Goal: Task Accomplishment & Management: Manage account settings

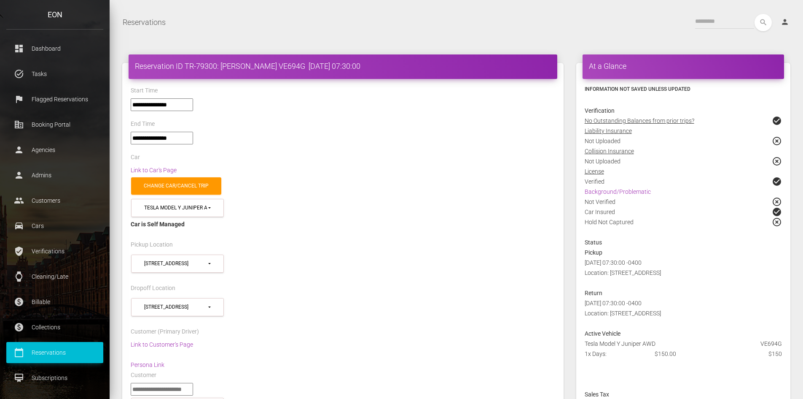
select select "*****"
select select "**"
select select
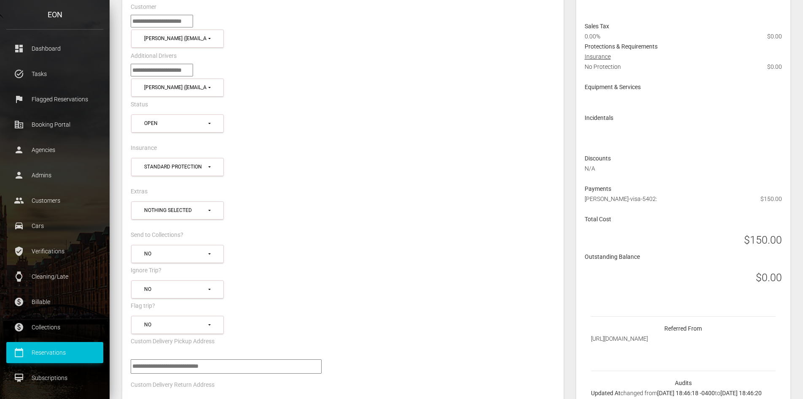
scroll to position [380, 0]
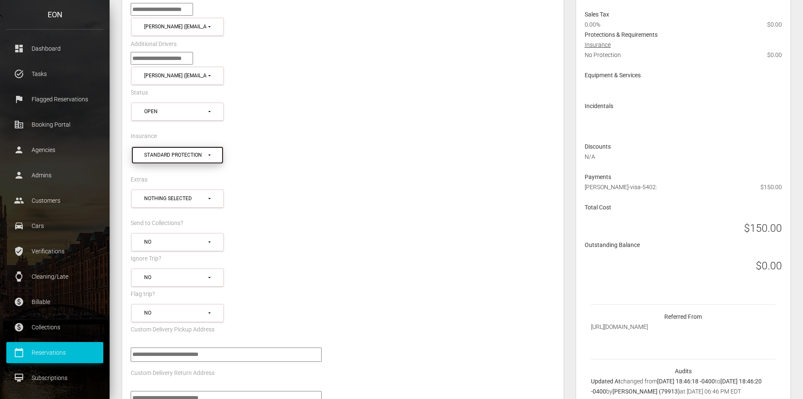
click at [193, 151] on div "Standard Protection" at bounding box center [175, 154] width 63 height 7
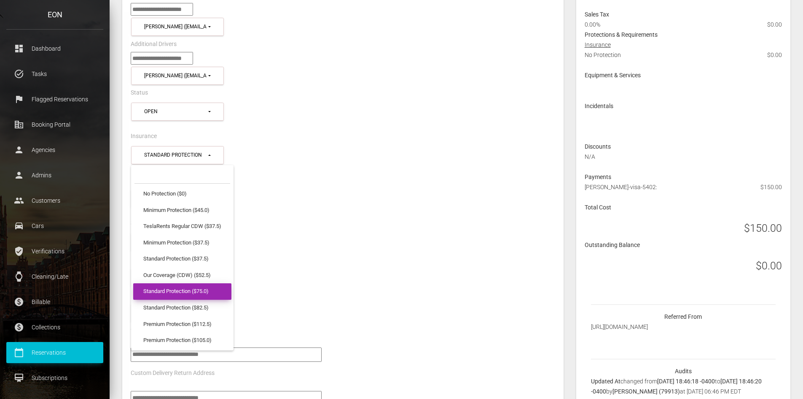
click at [191, 287] on span "Standard Protection ($75.0)" at bounding box center [175, 291] width 65 height 8
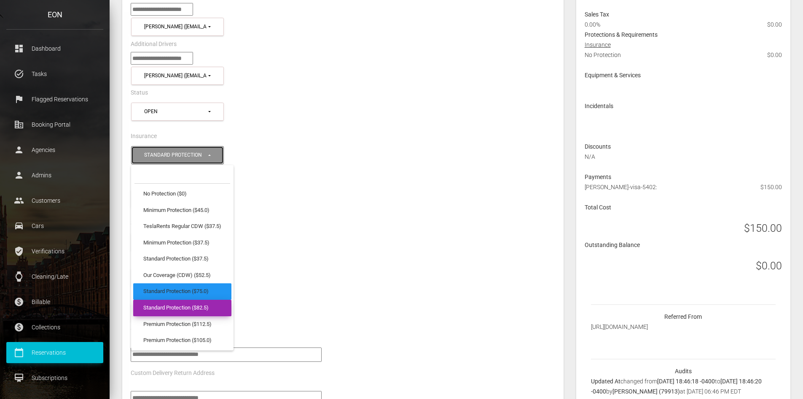
select select "**"
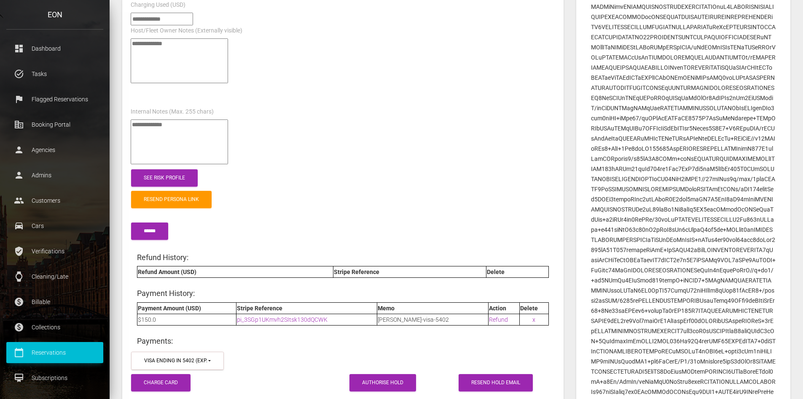
scroll to position [1012, 0]
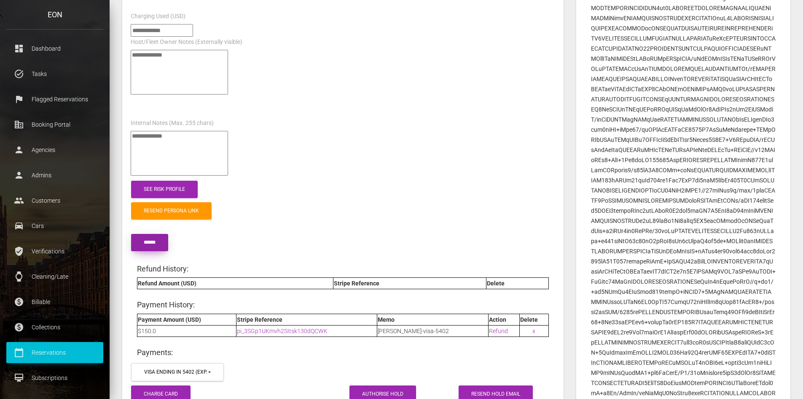
click at [157, 234] on input "submit" at bounding box center [149, 242] width 37 height 17
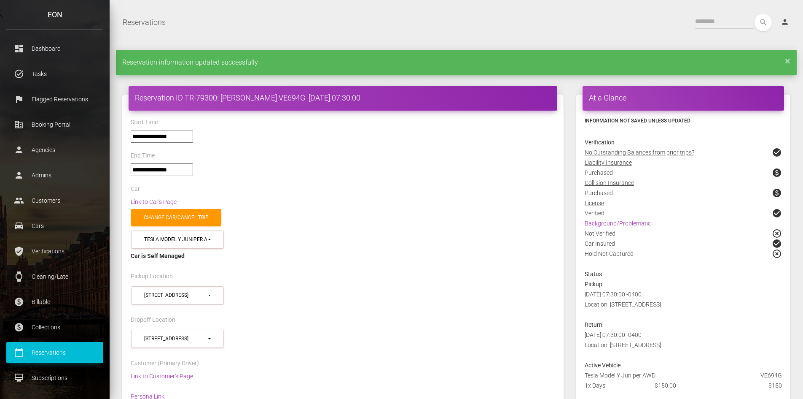
select select "*****"
select select
click at [788, 62] on link "×" at bounding box center [787, 60] width 5 height 5
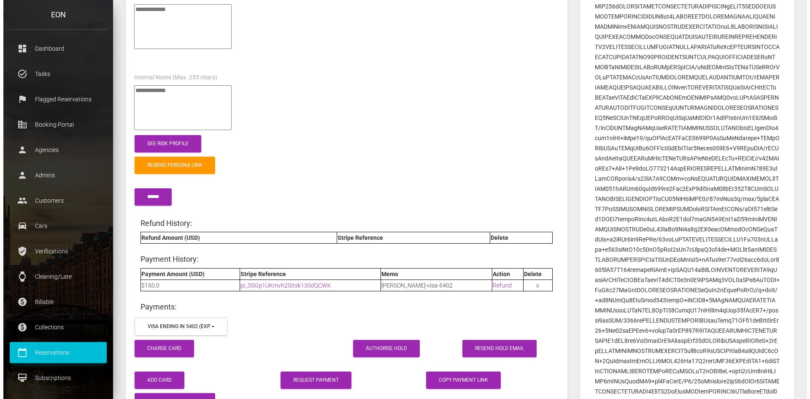
scroll to position [1139, 0]
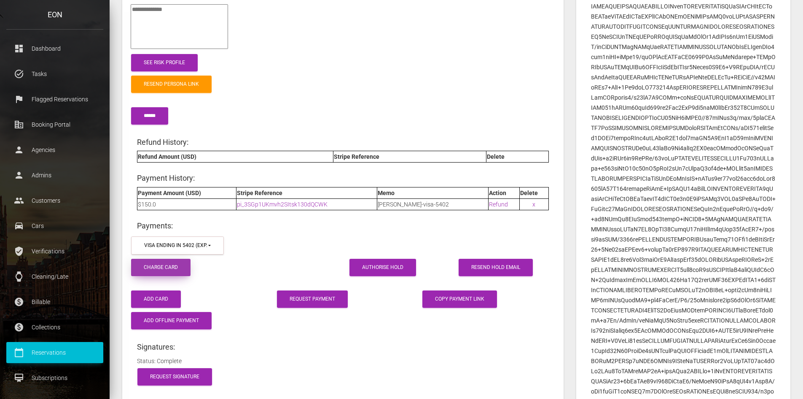
click at [170, 259] on button "Charge Card" at bounding box center [160, 267] width 59 height 17
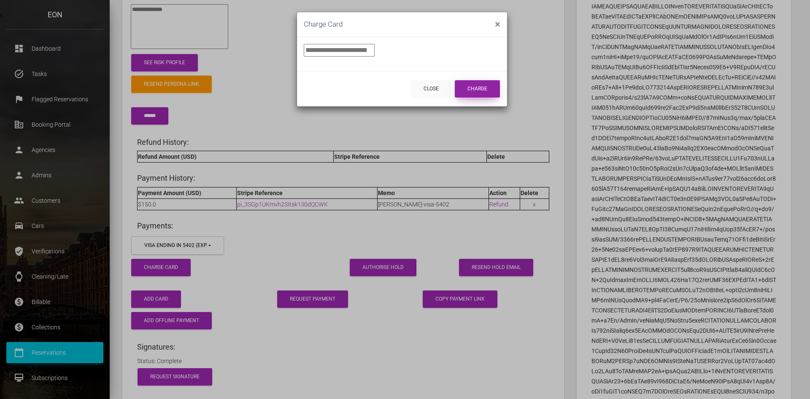
click at [477, 89] on button "Charge" at bounding box center [477, 88] width 45 height 17
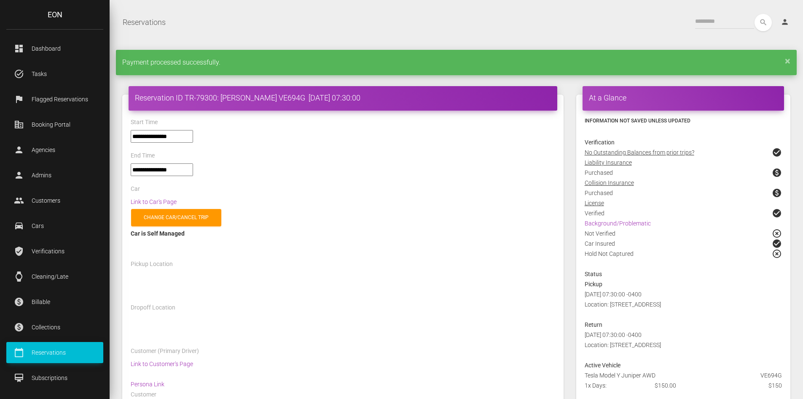
select select "*****"
select select
click at [788, 60] on link "×" at bounding box center [787, 60] width 5 height 5
select select "*****"
select select
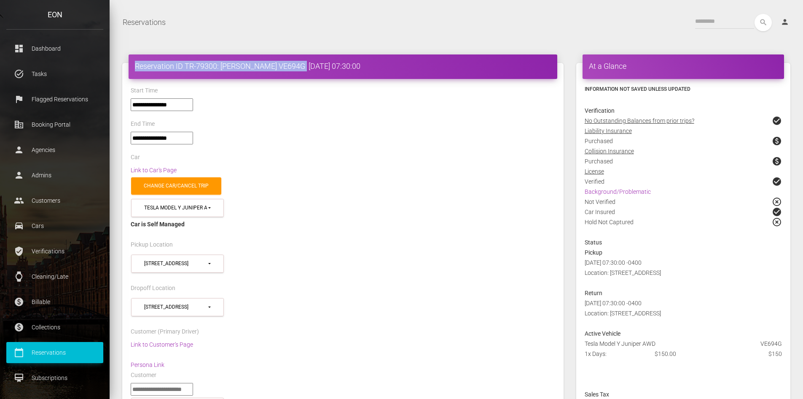
drag, startPoint x: 321, startPoint y: 65, endPoint x: 119, endPoint y: 69, distance: 201.2
copy h4 "Reservation ID TR-79300: Mohamed Mohamed VE694G"
click at [303, 138] on div "**********" at bounding box center [342, 142] width 437 height 20
click at [167, 170] on link "Link to Car's Page" at bounding box center [154, 170] width 46 height 7
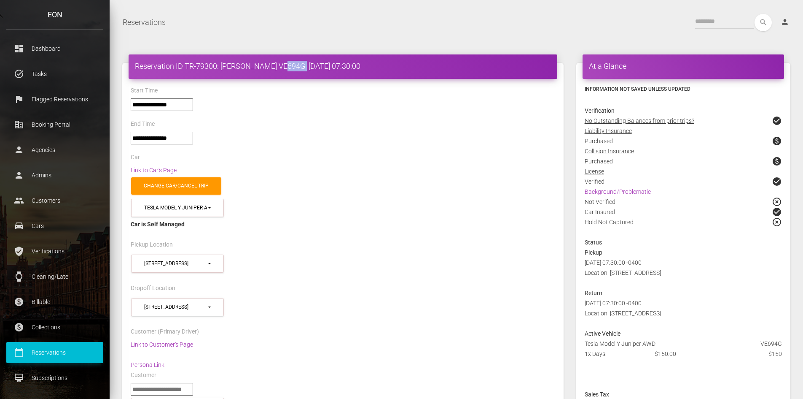
drag, startPoint x: 321, startPoint y: 67, endPoint x: 292, endPoint y: 67, distance: 28.7
click at [292, 67] on h4 "Reservation ID TR-79300: Mohamed Mohamed VE694G 2025-10-11 07:30:00" at bounding box center [343, 66] width 416 height 11
copy h4 "VE694G"
drag, startPoint x: 301, startPoint y: 88, endPoint x: 315, endPoint y: 73, distance: 20.6
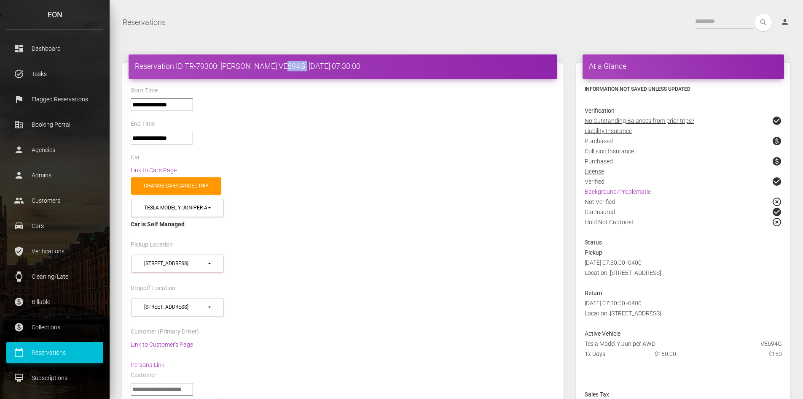
drag, startPoint x: 311, startPoint y: 66, endPoint x: 293, endPoint y: 67, distance: 18.2
click at [293, 67] on h4 "Reservation ID TR-79300: Mohamed Mohamed VE694G 2025-10-11 07:30:00" at bounding box center [343, 66] width 416 height 11
copy h4 "VE694G"
click at [634, 191] on link "Background/Problematic" at bounding box center [618, 191] width 66 height 7
click at [630, 191] on link "Background/Problematic" at bounding box center [618, 191] width 66 height 7
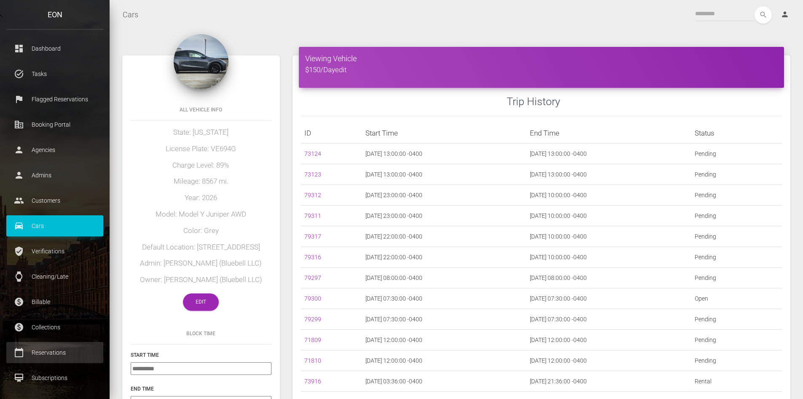
click at [52, 355] on p "Reservations" at bounding box center [55, 352] width 84 height 13
click at [52, 354] on p "Reservations" at bounding box center [55, 352] width 84 height 13
drag, startPoint x: 52, startPoint y: 354, endPoint x: 494, endPoint y: 125, distance: 498.4
click at [52, 353] on p "Reservations" at bounding box center [55, 352] width 84 height 13
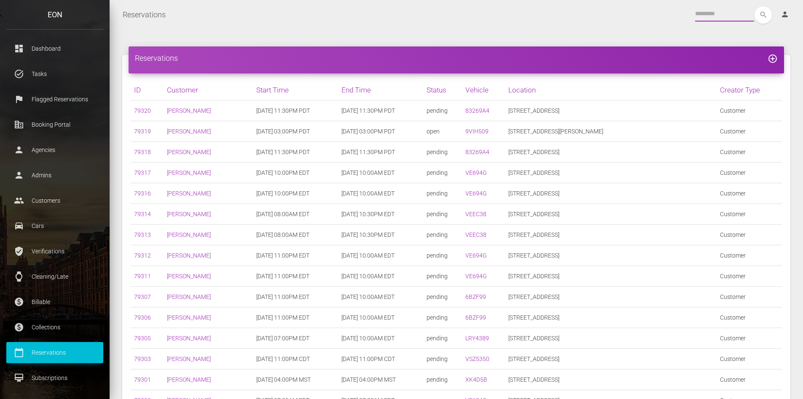
click at [706, 14] on input "text" at bounding box center [724, 13] width 59 height 15
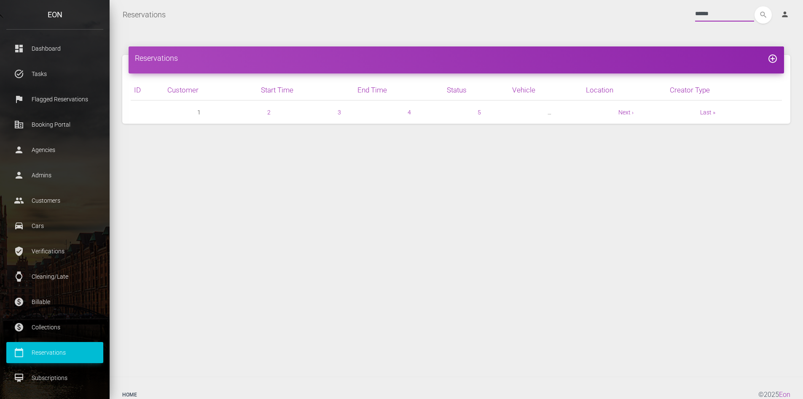
type input "******"
click at [755, 6] on button "search" at bounding box center [763, 14] width 17 height 17
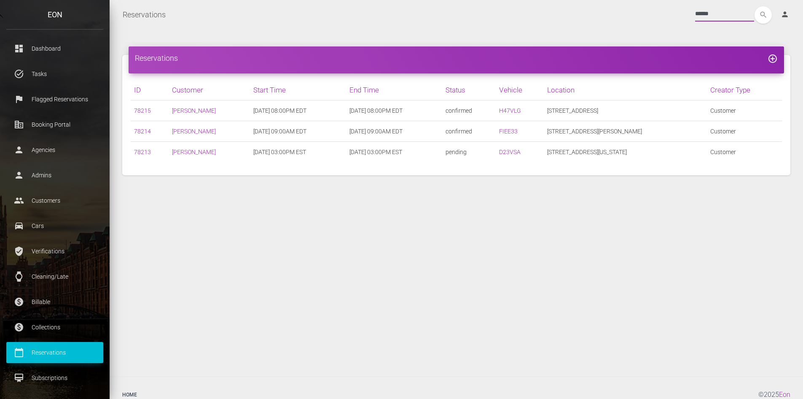
click at [666, 15] on div "****** search person Account Profile Settings Host Rights & Responsibilities Lo…" at bounding box center [484, 14] width 625 height 17
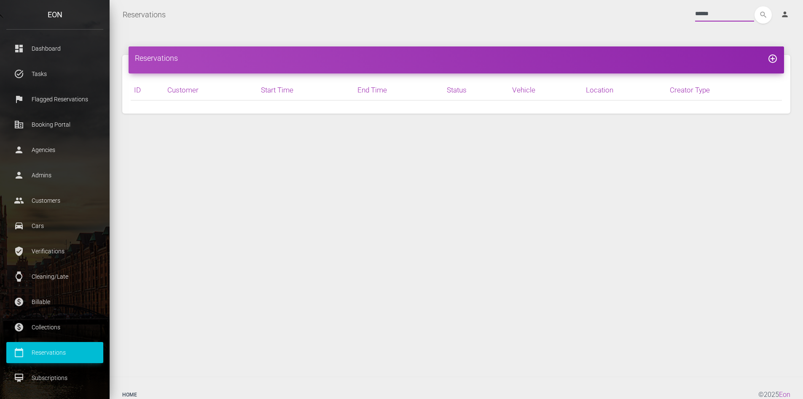
type input "******"
click at [755, 6] on button "search" at bounding box center [763, 14] width 17 height 17
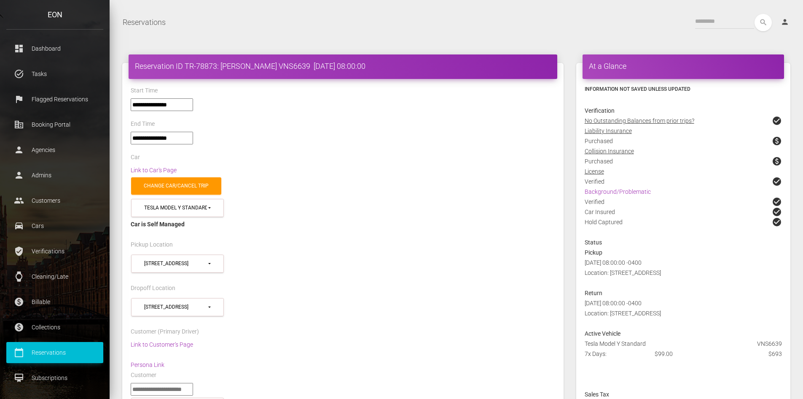
select select "*****"
select select
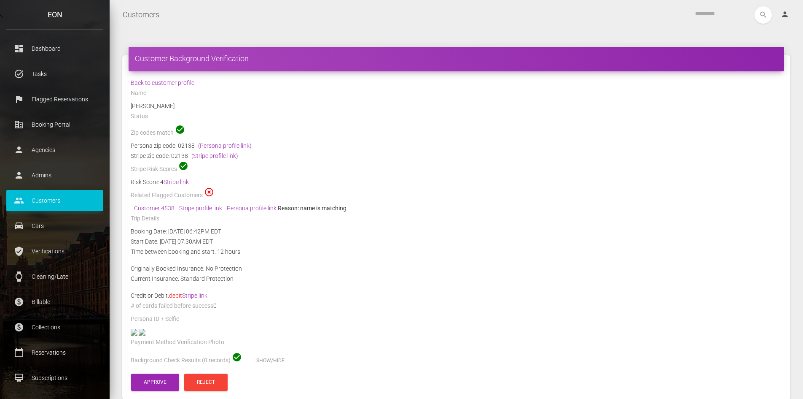
click at [636, 152] on div "Stripe zip code: 02138 (Stripe profile link)" at bounding box center [457, 156] width 652 height 10
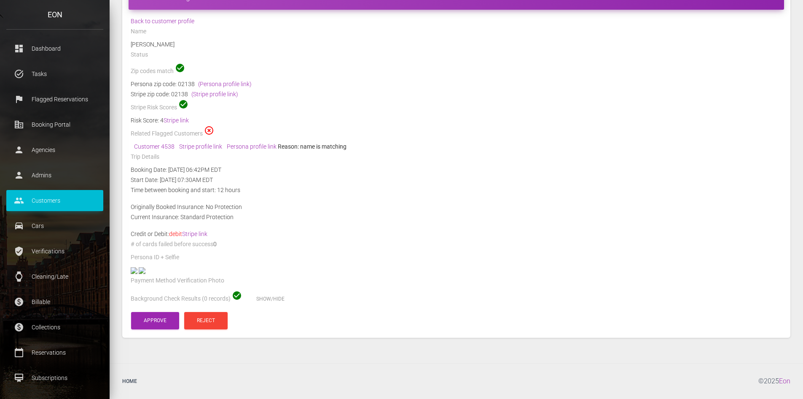
scroll to position [87, 0]
drag, startPoint x: 736, startPoint y: 96, endPoint x: 601, endPoint y: 81, distance: 135.8
click at [736, 115] on div "Risk Score: 4 Stripe link" at bounding box center [457, 120] width 652 height 10
click at [175, 117] on link "Stripe link" at bounding box center [176, 120] width 25 height 7
click at [219, 81] on link "(Persona profile link)" at bounding box center [225, 84] width 54 height 7
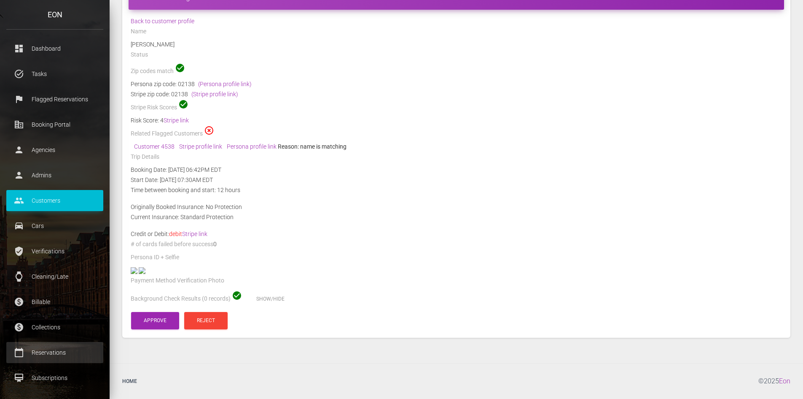
click at [46, 351] on p "Reservations" at bounding box center [55, 352] width 84 height 13
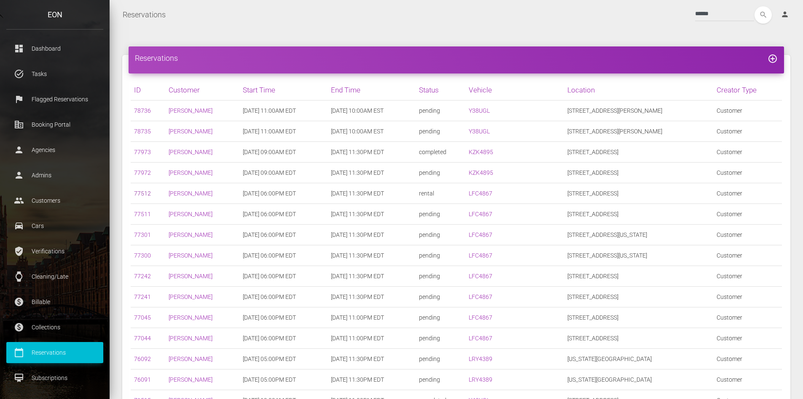
click at [140, 191] on link "77512" at bounding box center [142, 193] width 17 height 7
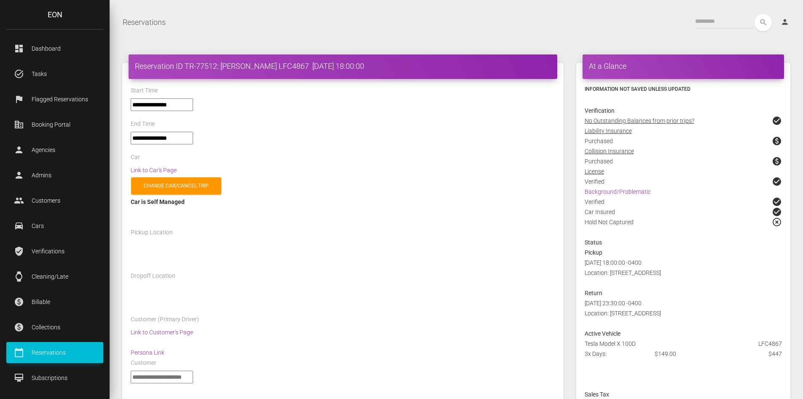
select select "****"
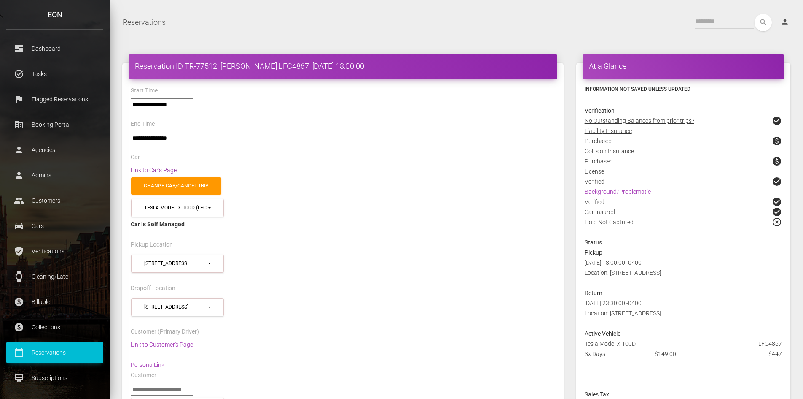
click at [166, 171] on link "Link to Car's Page" at bounding box center [154, 170] width 46 height 7
drag, startPoint x: 288, startPoint y: 66, endPoint x: 133, endPoint y: 65, distance: 154.8
click at [133, 65] on div "Reservation ID TR-77512: Peilun Cai LFC4867 2025-10-10 18:00:00" at bounding box center [343, 66] width 429 height 24
copy h4 "Reservation ID TR-77512: Peilun Cai LFC4867"
click at [162, 169] on link "Link to Car's Page" at bounding box center [154, 170] width 46 height 7
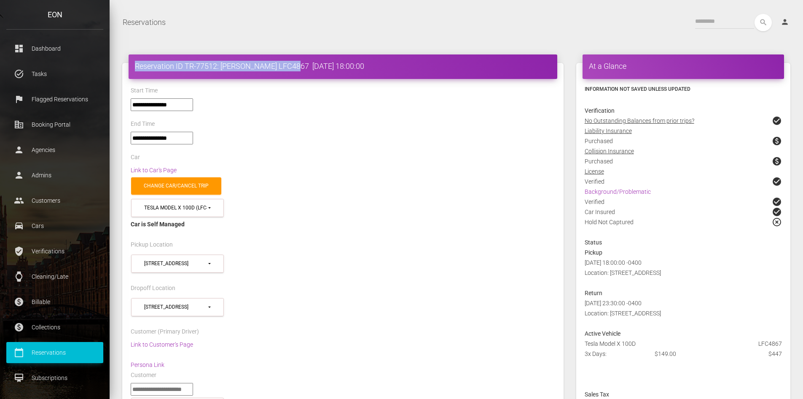
click at [245, 85] on div "Start Time" at bounding box center [342, 91] width 437 height 13
drag, startPoint x: 286, startPoint y: 64, endPoint x: 132, endPoint y: 61, distance: 153.5
click at [132, 61] on div "Reservation ID TR-77512: Peilun Cai LFC4867 2025-10-10 18:00:00" at bounding box center [343, 66] width 429 height 24
copy h4 "Reservation ID TR-77512: Peilun Cai LFC4867"
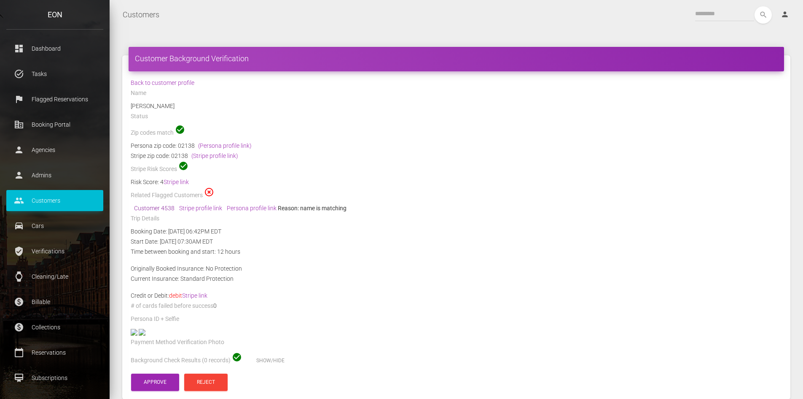
click at [155, 207] on link "Customer 4538" at bounding box center [154, 208] width 40 height 7
click at [254, 206] on link "Persona profile link" at bounding box center [252, 208] width 50 height 7
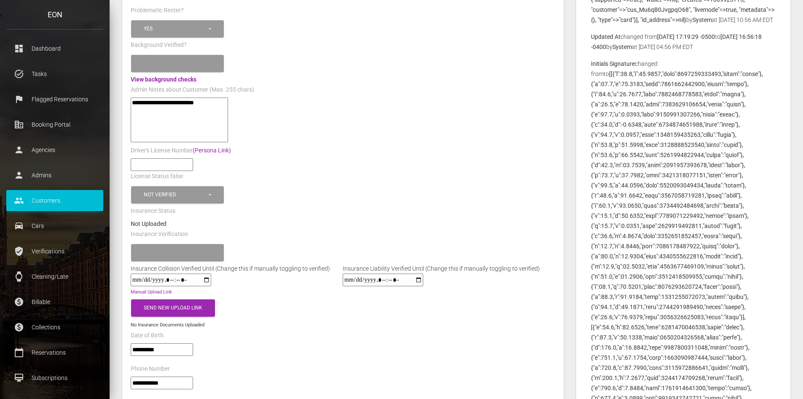
scroll to position [253, 0]
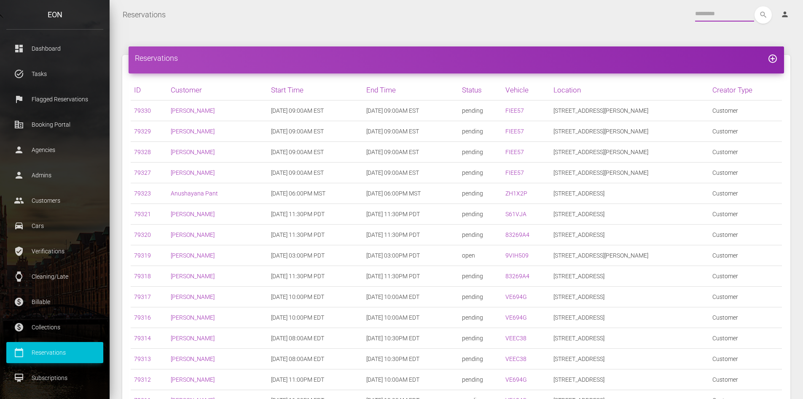
click at [700, 12] on input "text" at bounding box center [724, 13] width 59 height 15
paste input "*****"
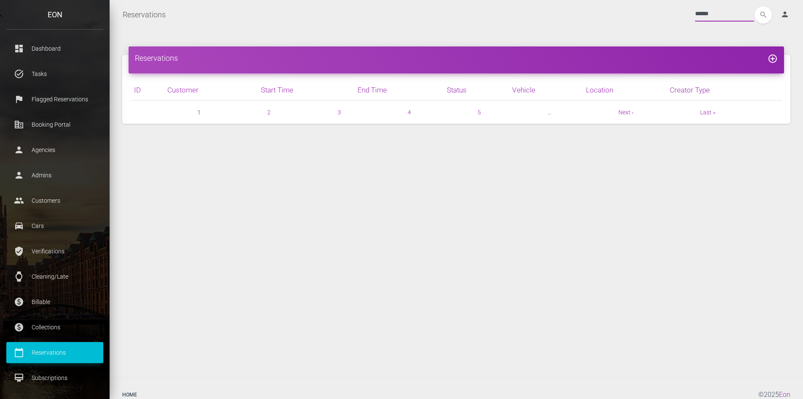
type input "*****"
click at [755, 6] on button "search" at bounding box center [763, 14] width 17 height 17
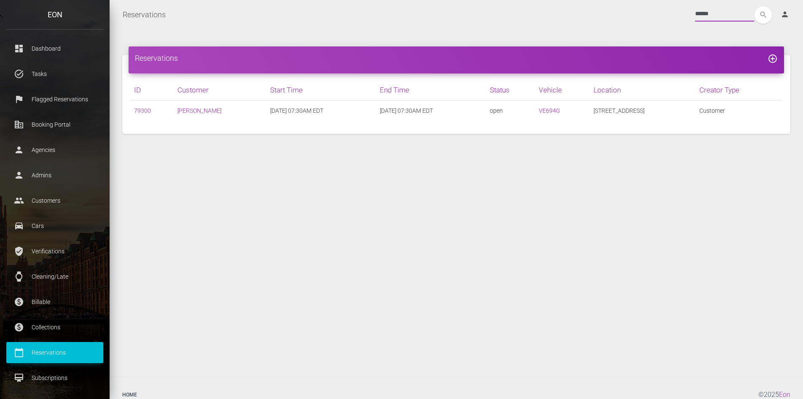
drag, startPoint x: 714, startPoint y: 14, endPoint x: 671, endPoint y: 13, distance: 43.9
click at [671, 13] on div "***** search person Account Profile Settings Host Rights & Responsibilities Log…" at bounding box center [484, 14] width 625 height 17
paste input "text"
type input "*****"
click at [755, 6] on button "search" at bounding box center [763, 14] width 17 height 17
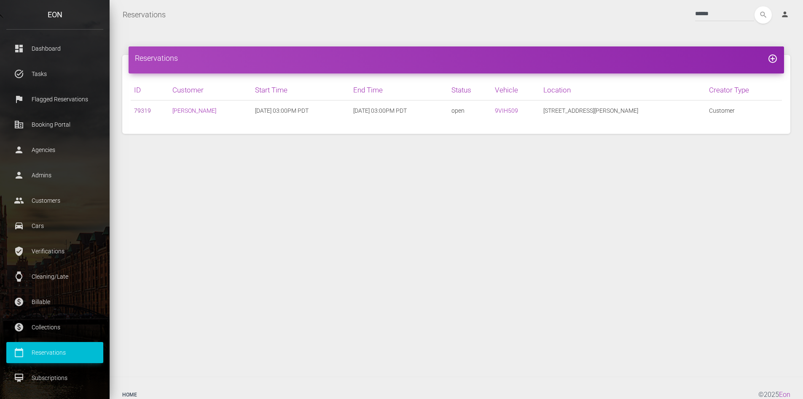
click at [147, 109] on link "79319" at bounding box center [142, 110] width 17 height 7
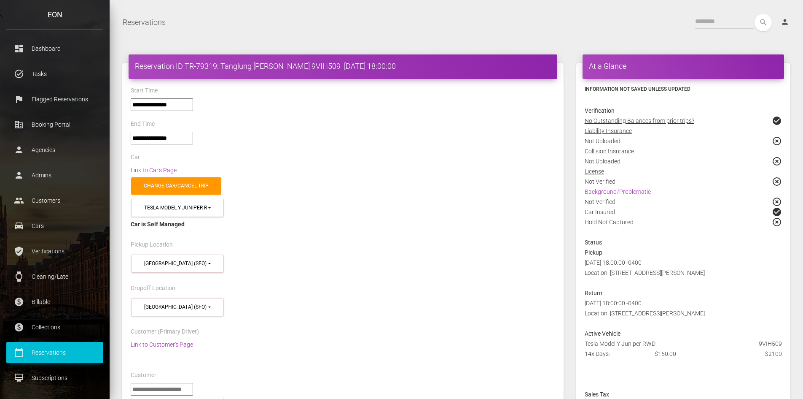
select select "*****"
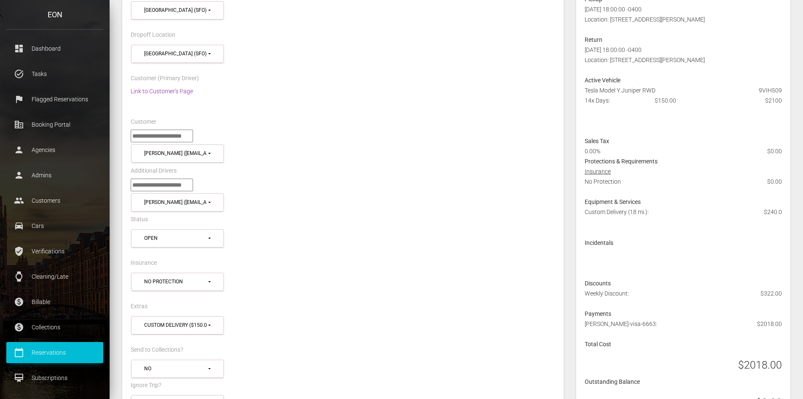
click at [165, 89] on link "Link to Customer's Page" at bounding box center [162, 91] width 62 height 7
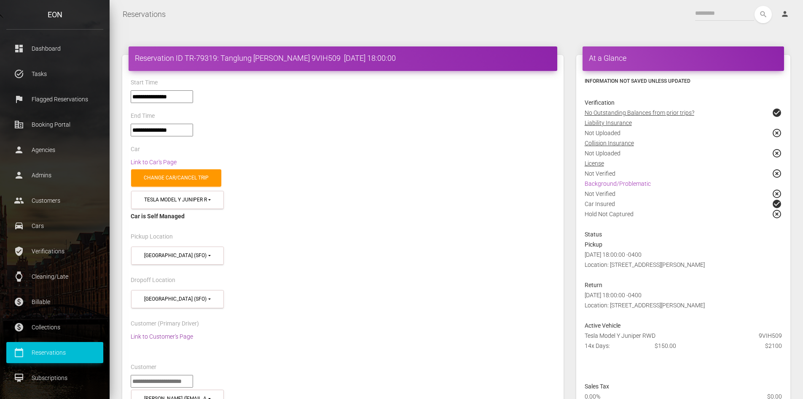
scroll to position [0, 0]
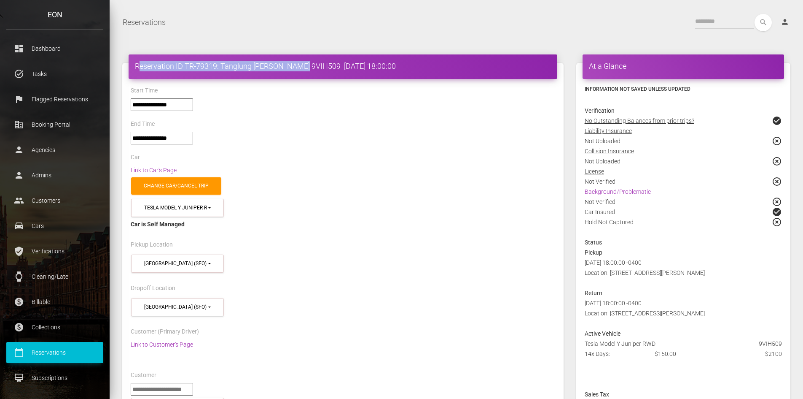
drag, startPoint x: 137, startPoint y: 67, endPoint x: 304, endPoint y: 67, distance: 167.0
click at [304, 67] on h4 "Reservation ID TR-79319: Tanglung Cheung 9VIH509 2025-10-11 18:00:00" at bounding box center [343, 66] width 416 height 11
click at [309, 65] on h4 "Reservation ID TR-79319: Tanglung Cheung 9VIH509 2025-10-11 18:00:00" at bounding box center [343, 66] width 416 height 11
drag, startPoint x: 312, startPoint y: 65, endPoint x: 119, endPoint y: 69, distance: 193.2
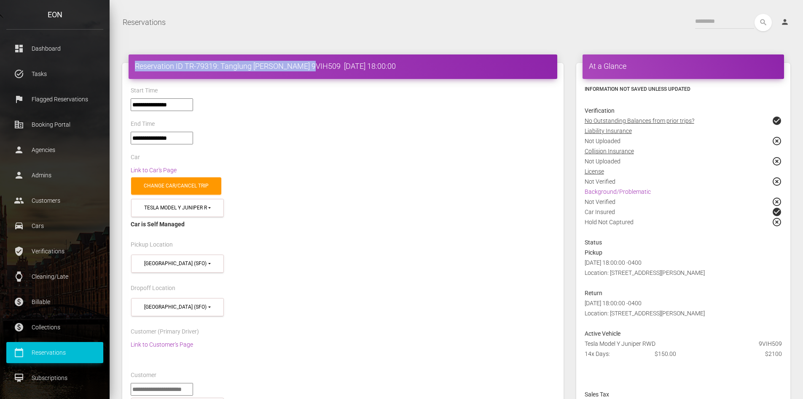
copy h4 "Reservation ID TR-79319: Tanglung Cheung 9VIH509"
click at [307, 154] on div "Car" at bounding box center [342, 158] width 437 height 13
click at [640, 189] on link "Background/Problematic" at bounding box center [618, 191] width 66 height 7
click at [157, 170] on link "Link to Car's Page" at bounding box center [154, 170] width 46 height 7
click at [161, 341] on link "Link to Customer's Page" at bounding box center [162, 344] width 62 height 7
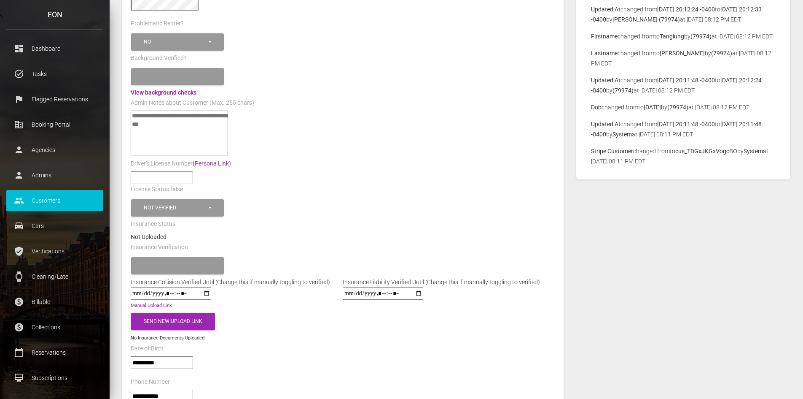
scroll to position [253, 0]
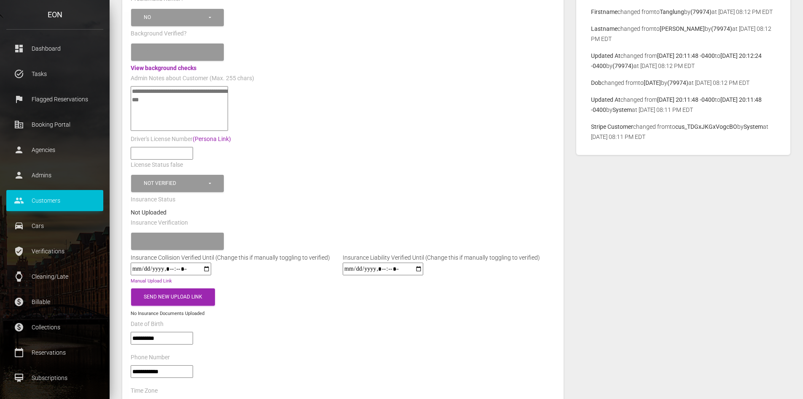
drag, startPoint x: 181, startPoint y: 365, endPoint x: 122, endPoint y: 364, distance: 59.1
click at [122, 364] on div "**********" at bounding box center [343, 193] width 442 height 751
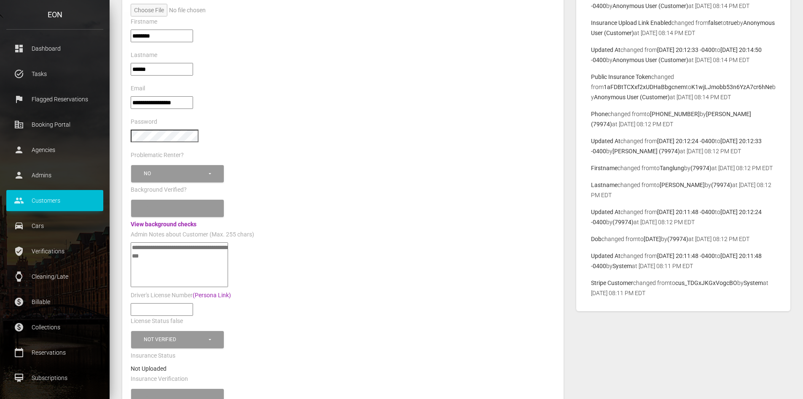
scroll to position [0, 0]
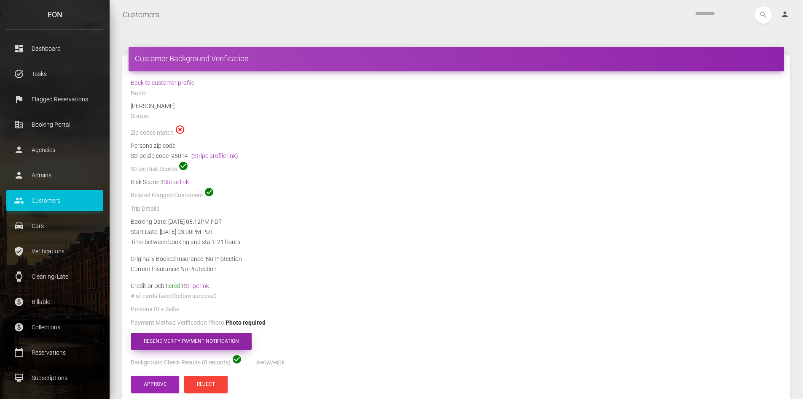
click at [166, 340] on button "Resend verify payment notification" at bounding box center [191, 340] width 121 height 17
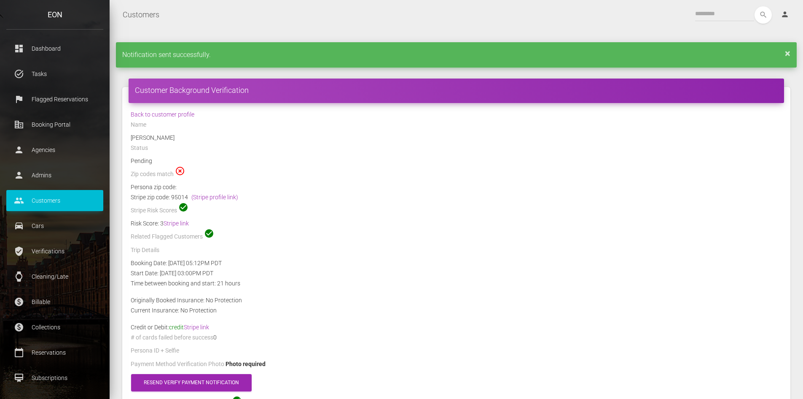
click at [789, 55] on link "×" at bounding box center [787, 53] width 5 height 5
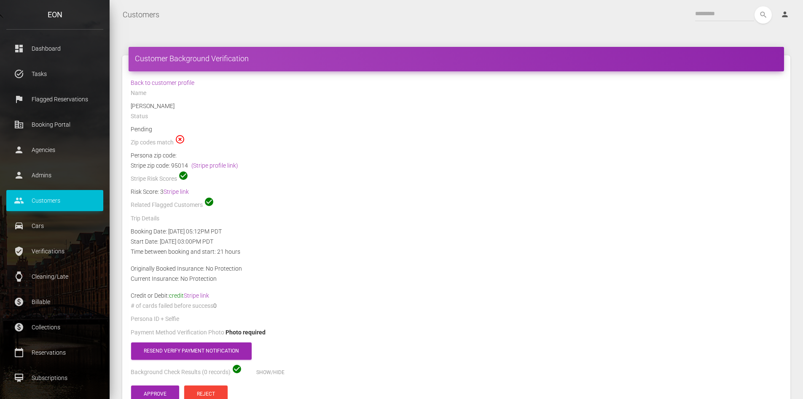
click at [747, 198] on div "Related Flagged Customers check_circle" at bounding box center [456, 205] width 664 height 16
click at [176, 189] on link "Stripe link" at bounding box center [176, 191] width 25 height 7
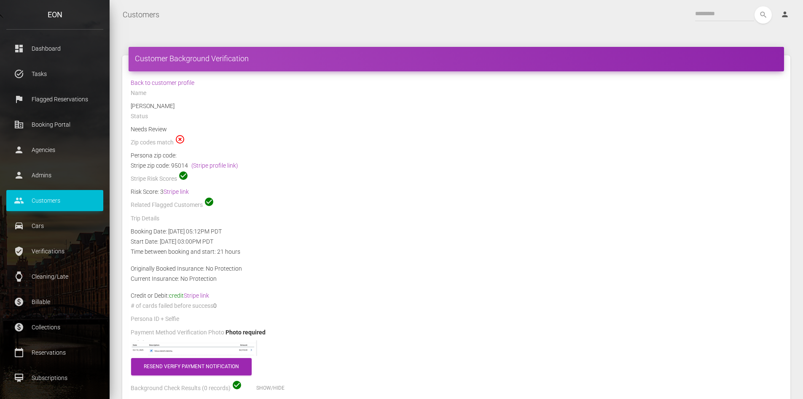
scroll to position [87, 0]
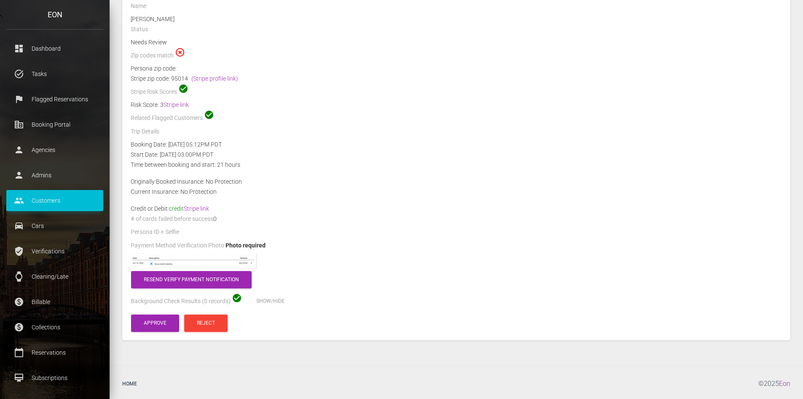
click at [189, 259] on img at bounding box center [194, 261] width 127 height 16
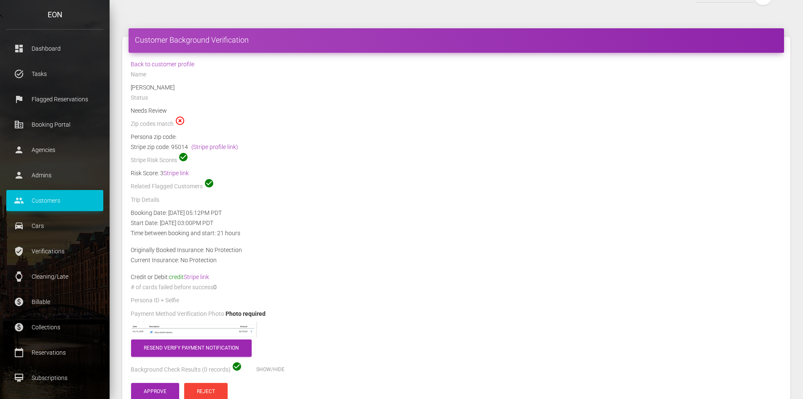
scroll to position [0, 0]
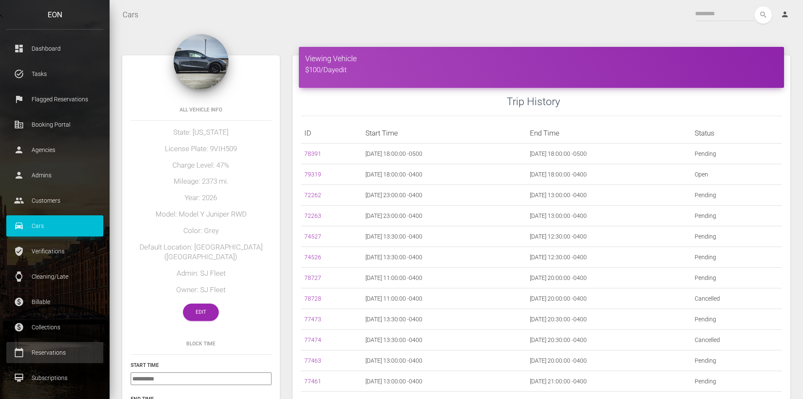
click at [38, 353] on p "Reservations" at bounding box center [55, 352] width 84 height 13
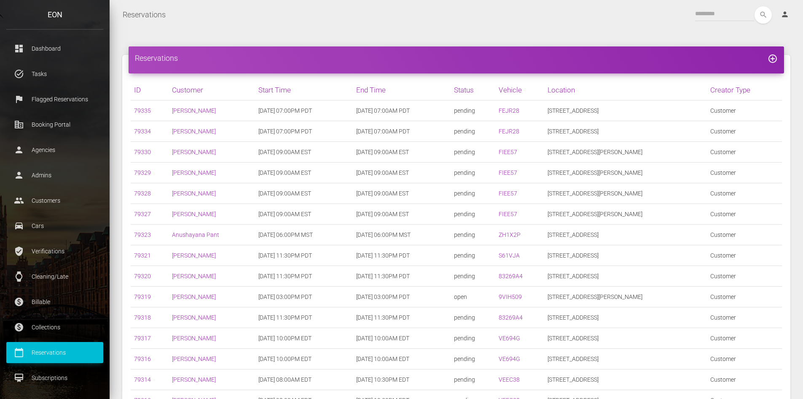
drag, startPoint x: 492, startPoint y: 11, endPoint x: 634, endPoint y: 16, distance: 142.2
click at [499, 8] on div "search person Account Profile Settings Host Rights & Responsibilities Log out" at bounding box center [484, 14] width 625 height 17
click at [711, 16] on input "text" at bounding box center [724, 13] width 59 height 15
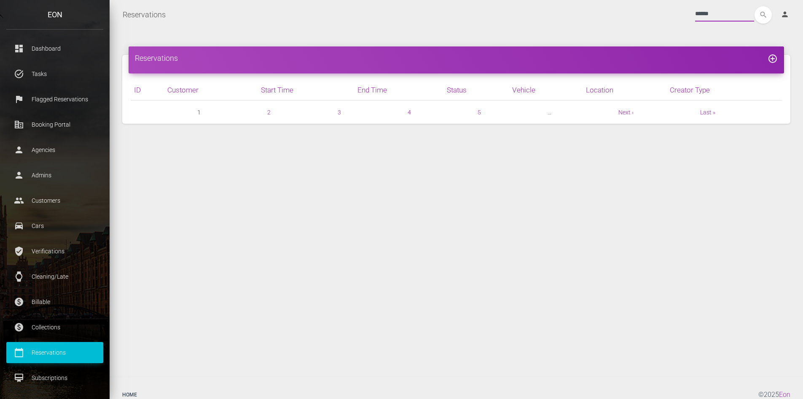
type input "******"
click at [755, 6] on button "search" at bounding box center [763, 14] width 17 height 17
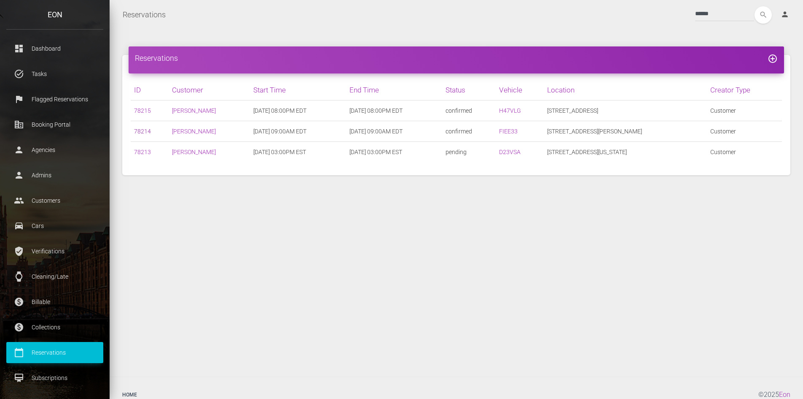
click at [140, 130] on link "78214" at bounding box center [142, 131] width 17 height 7
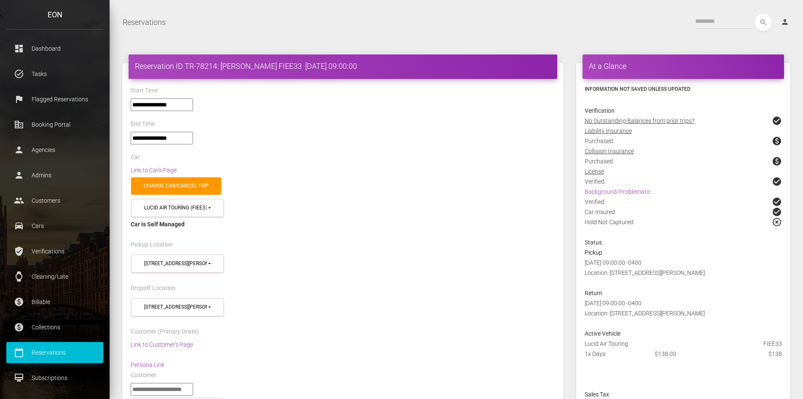
select select "*****"
select select
drag, startPoint x: 175, startPoint y: 65, endPoint x: 219, endPoint y: 65, distance: 43.4
click at [219, 65] on h4 "Reservation ID TR-78214: AMAN MAYSON FIEE33 2025-10-11 09:00:00" at bounding box center [343, 66] width 416 height 11
copy h4 "ID TR-78214:"
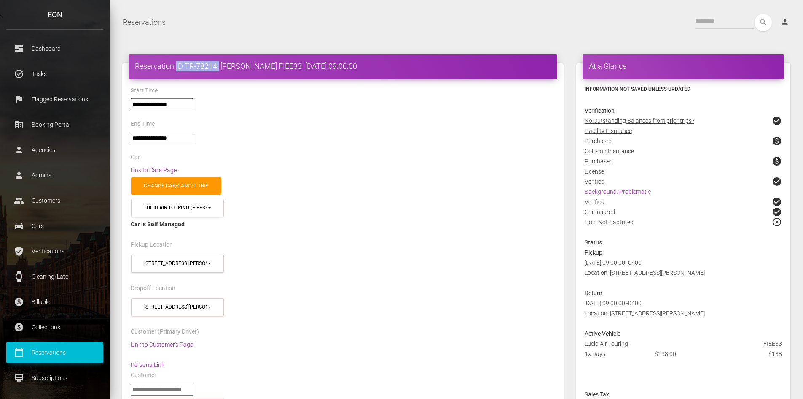
click at [46, 344] on link "calendar_today Reservations" at bounding box center [54, 352] width 97 height 21
drag, startPoint x: 46, startPoint y: 344, endPoint x: 358, endPoint y: 84, distance: 405.1
click at [52, 341] on ul "dashboard Dashboard task_alt Tasks flag Flagged Reservations corporate_fare Boo…" at bounding box center [55, 314] width 110 height 552
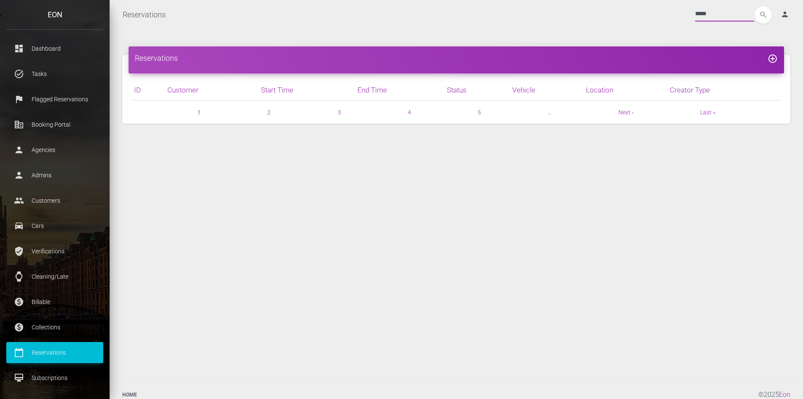
type input "*****"
click at [755, 6] on button "search" at bounding box center [763, 14] width 17 height 17
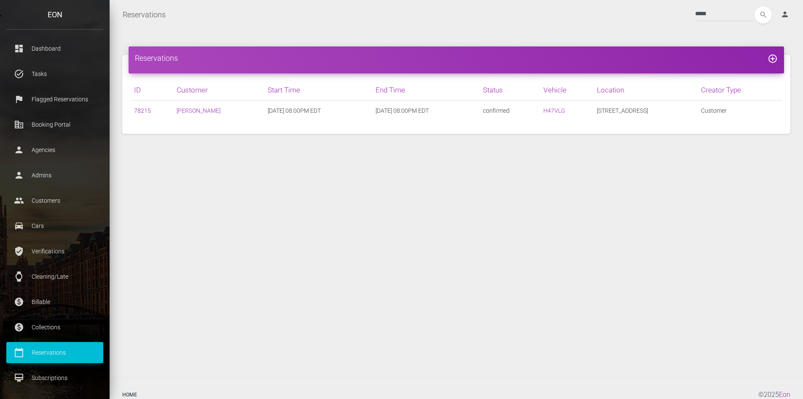
click at [139, 109] on link "78215" at bounding box center [142, 110] width 17 height 7
click at [733, 13] on input "*****" at bounding box center [724, 13] width 59 height 15
drag, startPoint x: 733, startPoint y: 13, endPoint x: 649, endPoint y: 13, distance: 84.3
click at [649, 13] on div "***** search person Account Profile Settings Host Rights & Responsibilities Log…" at bounding box center [484, 14] width 625 height 17
type input "******"
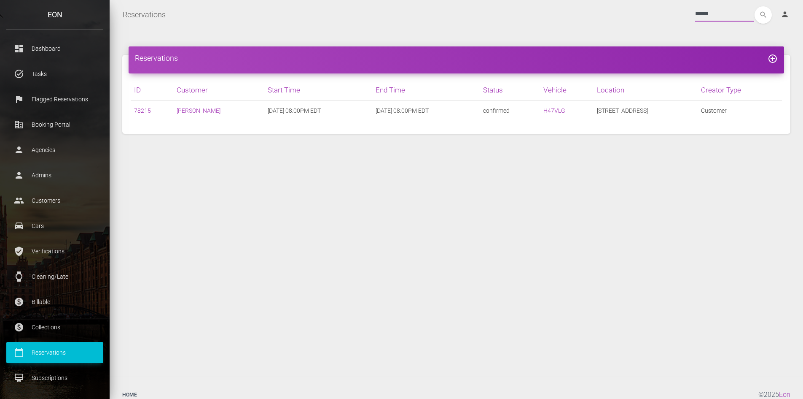
click at [755, 6] on button "search" at bounding box center [763, 14] width 17 height 17
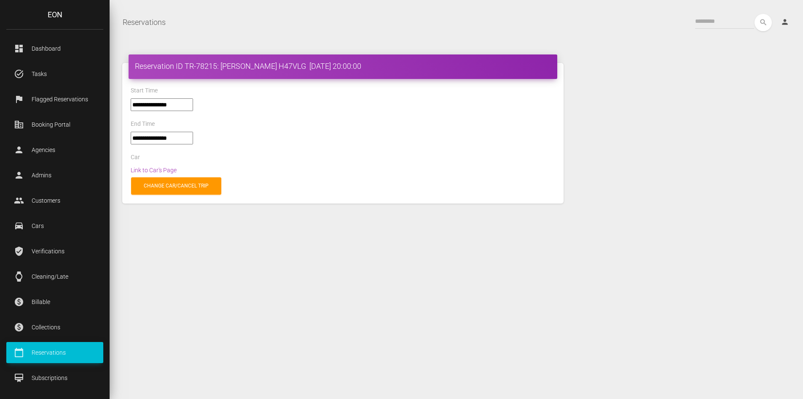
select select "*****"
select select
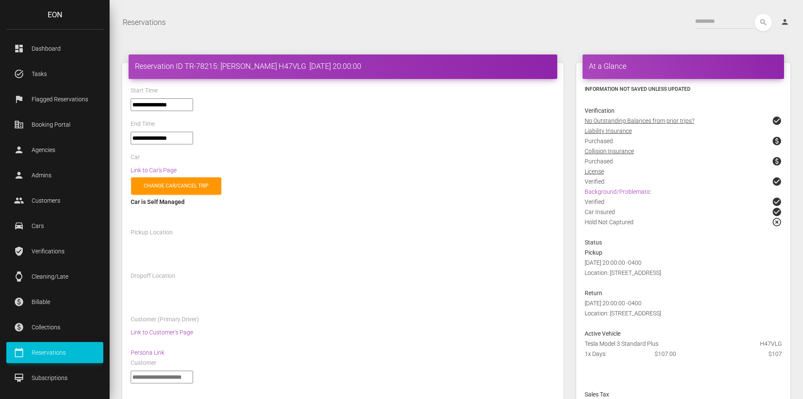
select select "*****"
select select
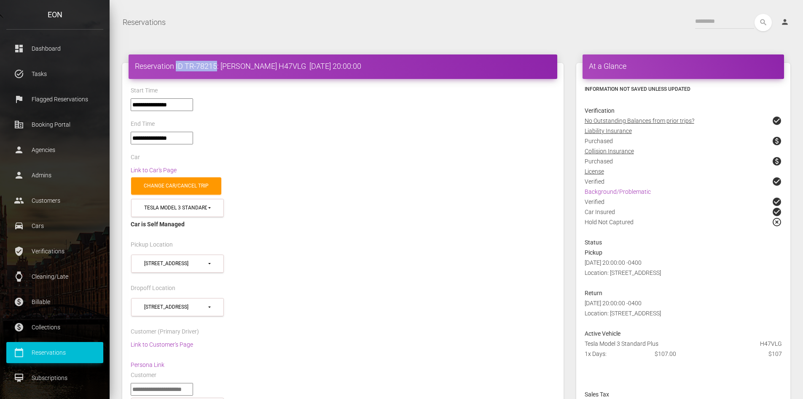
drag, startPoint x: 176, startPoint y: 66, endPoint x: 218, endPoint y: 65, distance: 41.8
click at [218, 65] on h4 "Reservation ID TR-78215: AMAN MAYSON H47VLG 2025-10-18 20:00:00" at bounding box center [343, 66] width 416 height 11
copy h4 "ID TR-78215"
drag, startPoint x: 275, startPoint y: 67, endPoint x: 224, endPoint y: 67, distance: 51.5
click at [224, 67] on h4 "Reservation ID TR-78215: AMAN MAYSON H47VLG 2025-10-18 20:00:00" at bounding box center [343, 66] width 416 height 11
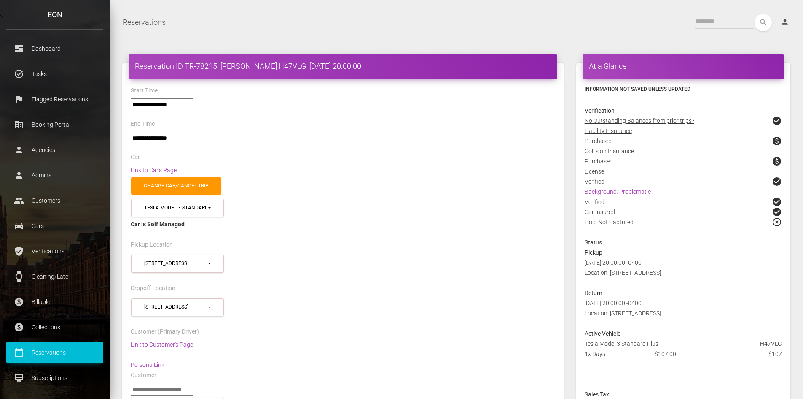
click at [264, 102] on div "**********" at bounding box center [342, 108] width 437 height 20
drag, startPoint x: 304, startPoint y: 66, endPoint x: 132, endPoint y: 67, distance: 172.9
click at [132, 67] on div "Reservation ID TR-78215: AMAN MAYSON H47VLG 2025-10-18 20:00:00" at bounding box center [343, 66] width 429 height 24
copy h4 "Reservation ID TR-78215: AMAN MAYSON H47VLG"
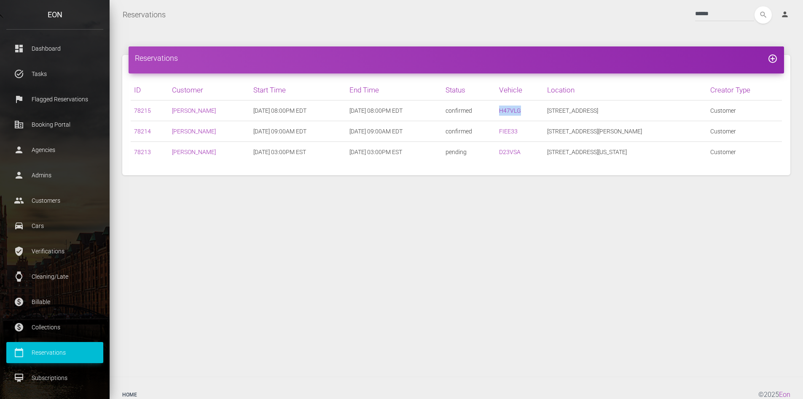
drag, startPoint x: 539, startPoint y: 112, endPoint x: 507, endPoint y: 112, distance: 31.6
click at [507, 112] on td "H47VLG" at bounding box center [520, 110] width 48 height 21
copy link "H47VLG"
drag, startPoint x: 529, startPoint y: 131, endPoint x: 507, endPoint y: 131, distance: 21.9
click at [507, 131] on td "FIEE33" at bounding box center [520, 131] width 48 height 21
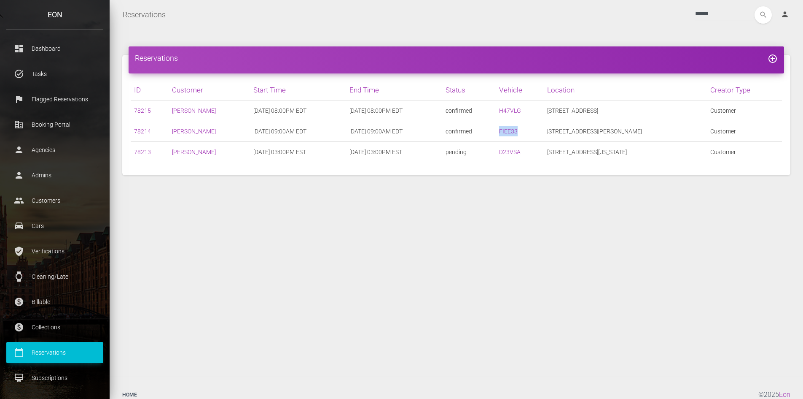
copy link "FIEE33"
click at [140, 131] on link "78214" at bounding box center [142, 131] width 17 height 7
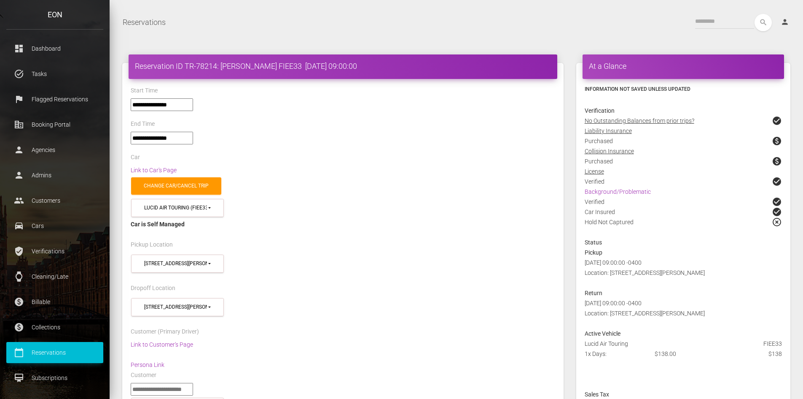
select select "*****"
select select
drag, startPoint x: 300, startPoint y: 65, endPoint x: 128, endPoint y: 65, distance: 172.1
click at [131, 66] on div "Reservation ID TR-78214: AMAN MAYSON FIEE33 2025-10-11 09:00:00" at bounding box center [343, 66] width 429 height 24
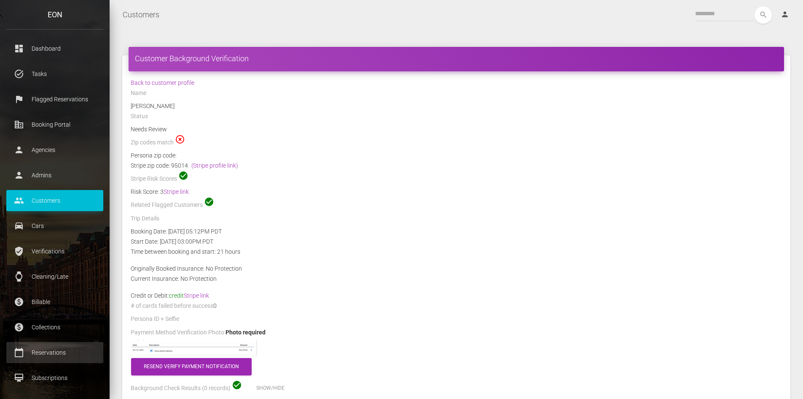
click at [51, 351] on p "Reservations" at bounding box center [55, 352] width 84 height 13
drag, startPoint x: 51, startPoint y: 351, endPoint x: 508, endPoint y: 148, distance: 500.9
click at [53, 349] on p "Reservations" at bounding box center [55, 352] width 84 height 13
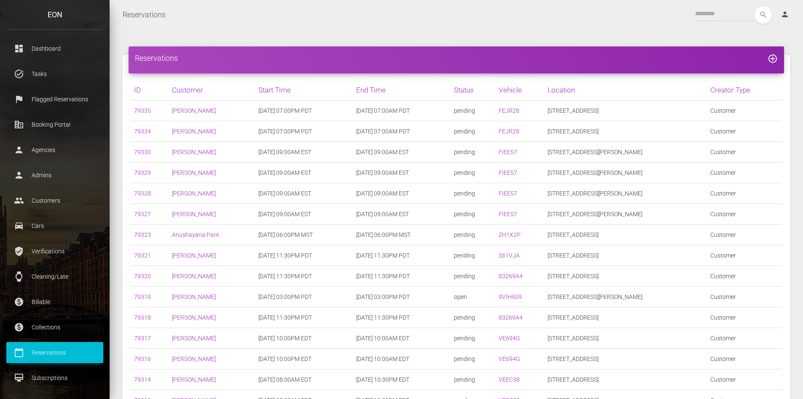
click at [535, 33] on div "Reservations add_circle_outline ID Customer Start Time End Time Status Vehicle …" at bounding box center [457, 348] width 694 height 636
click at [723, 13] on input "text" at bounding box center [724, 13] width 59 height 15
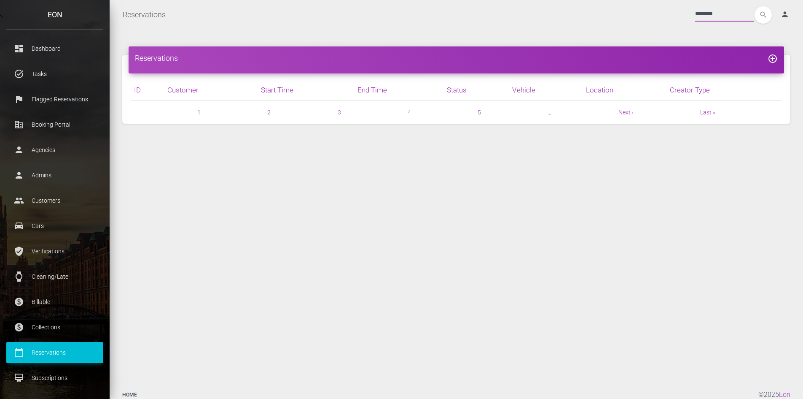
type input "********"
click at [755, 6] on button "search" at bounding box center [763, 14] width 17 height 17
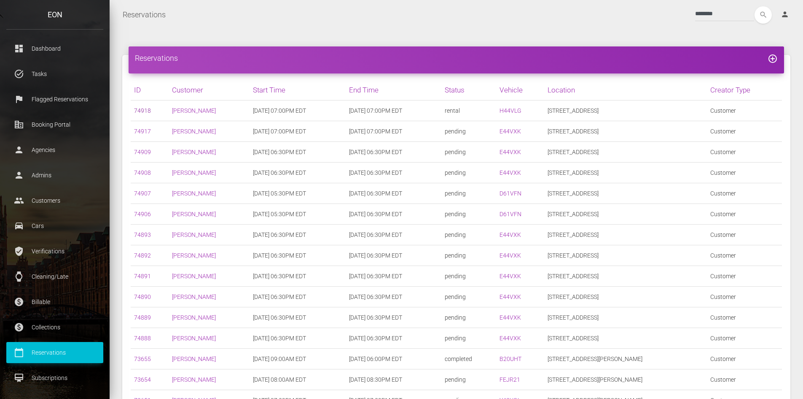
click at [142, 109] on link "74918" at bounding box center [142, 110] width 17 height 7
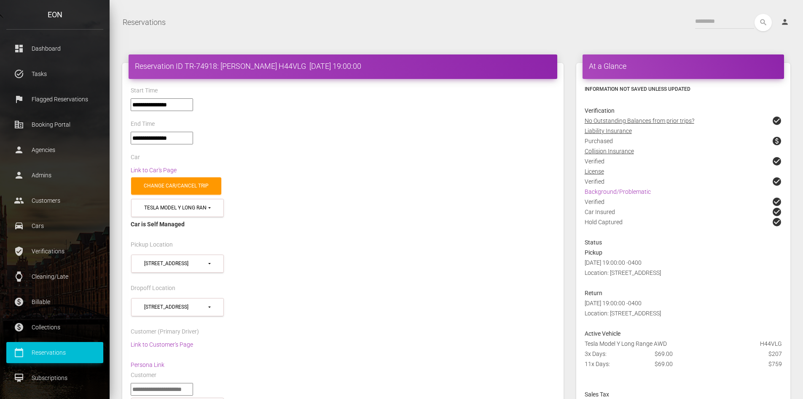
select select "*****"
select select
click at [301, 65] on h4 "Reservation ID TR-74918: [PERSON_NAME] H44VLG [DATE] 19:00:00" at bounding box center [343, 66] width 416 height 11
drag, startPoint x: 152, startPoint y: 71, endPoint x: 129, endPoint y: 68, distance: 23.0
click at [129, 68] on div "Reservation ID TR-74918: Gabriele Turchi H44VLG 2025-10-01 19:00:00" at bounding box center [343, 66] width 429 height 24
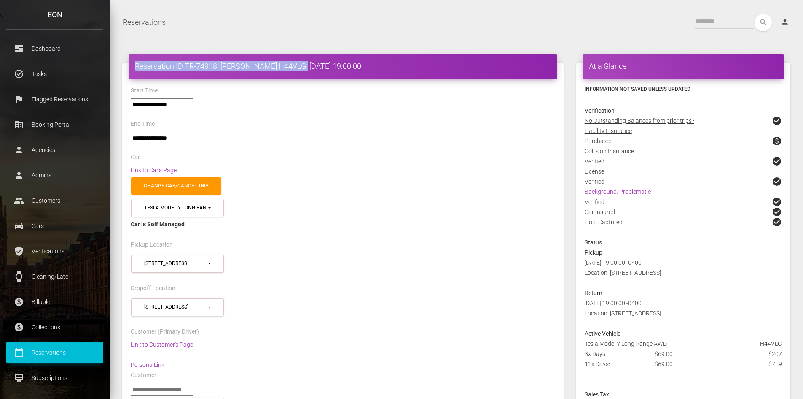
copy h4 "Reservation ID TR-74918: Gabriele Turchi H44VLG"
click at [376, 224] on div "Car is Self Managed" at bounding box center [343, 224] width 425 height 10
drag, startPoint x: 300, startPoint y: 65, endPoint x: 136, endPoint y: 69, distance: 163.7
click at [136, 69] on h4 "Reservation ID TR-74918: Gabriele Turchi H44VLG 2025-10-01 19:00:00" at bounding box center [343, 66] width 416 height 11
select select "*****"
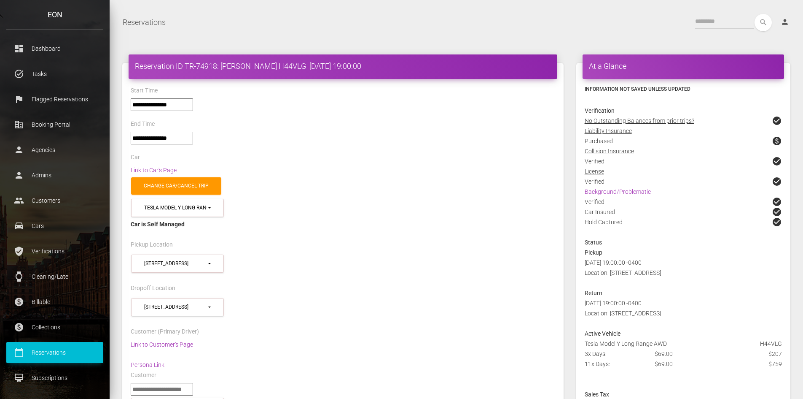
select select
click at [48, 350] on p "Reservations" at bounding box center [55, 352] width 84 height 13
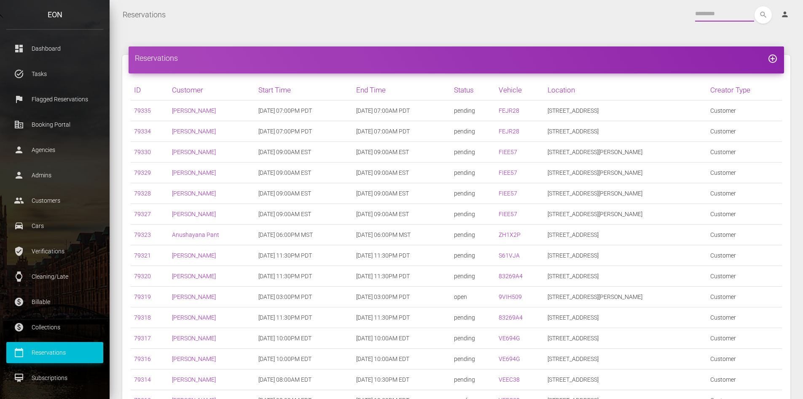
click at [712, 11] on input "text" at bounding box center [724, 13] width 59 height 15
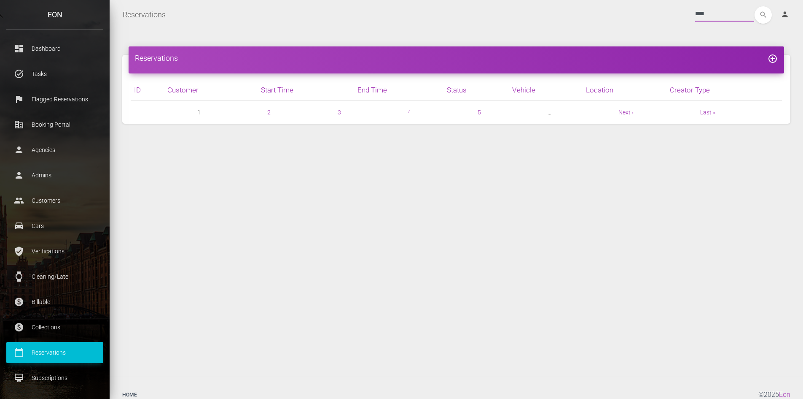
type input "****"
click at [755, 6] on button "search" at bounding box center [763, 14] width 17 height 17
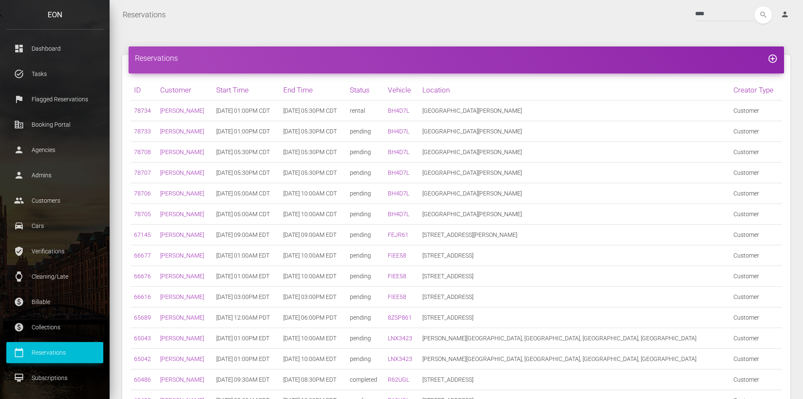
click at [140, 108] on link "78734" at bounding box center [142, 110] width 17 height 7
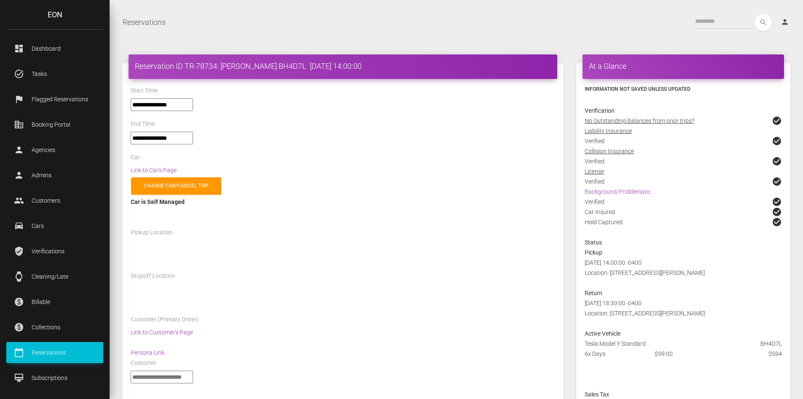
select select "*****"
select select
select select "*****"
select select
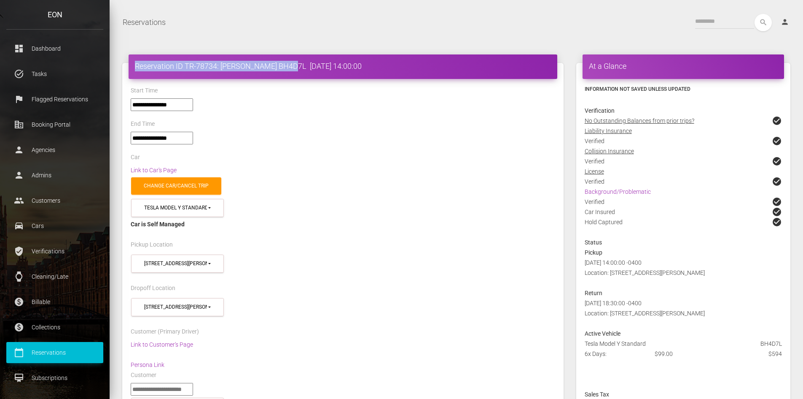
drag, startPoint x: 291, startPoint y: 66, endPoint x: 122, endPoint y: 66, distance: 168.3
click at [157, 169] on link "Link to Car's Page" at bounding box center [154, 170] width 46 height 7
click at [170, 170] on link "Link to Car's Page" at bounding box center [154, 170] width 46 height 7
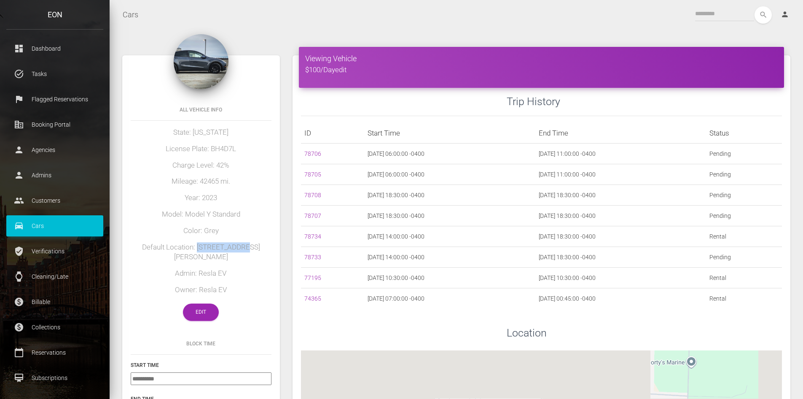
drag, startPoint x: 248, startPoint y: 246, endPoint x: 207, endPoint y: 248, distance: 40.5
click at [207, 248] on h5 "Default Location: [STREET_ADDRESS][PERSON_NAME]" at bounding box center [201, 252] width 141 height 20
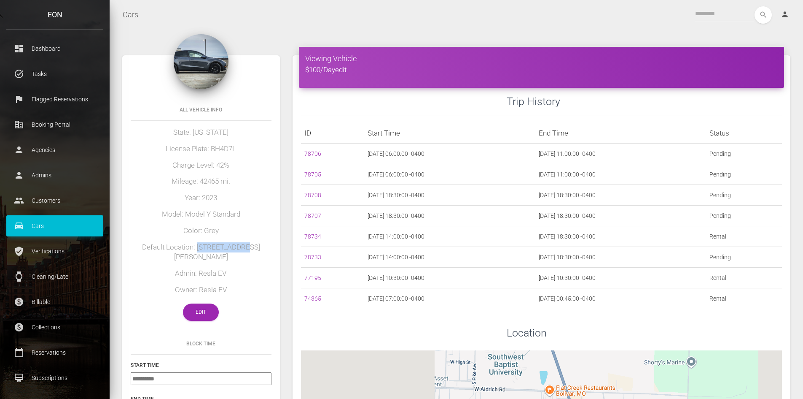
copy h5 "[GEOGRAPHIC_DATA][PERSON_NAME]"
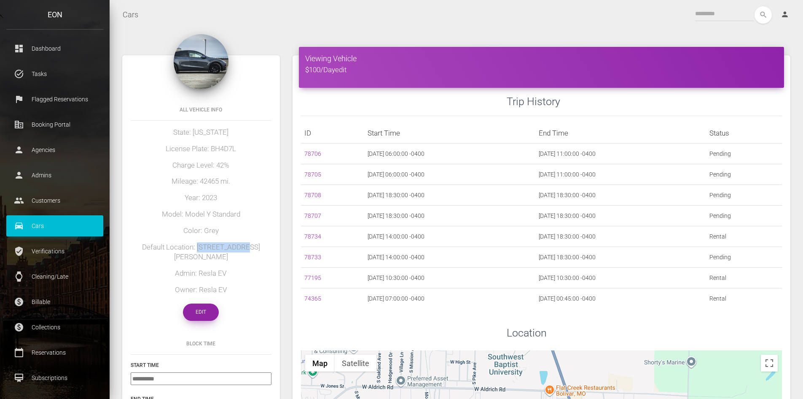
drag, startPoint x: 207, startPoint y: 301, endPoint x: 242, endPoint y: 266, distance: 49.5
click at [207, 303] on link "Edit" at bounding box center [201, 311] width 36 height 17
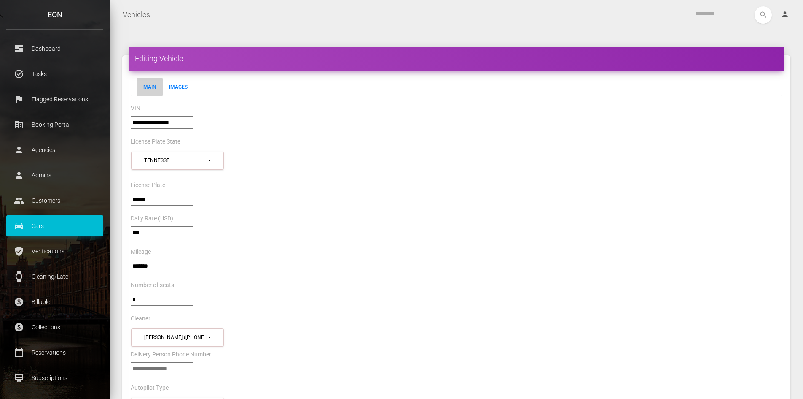
select select "*"
click at [172, 121] on input"] "**********" at bounding box center [162, 122] width 62 height 13
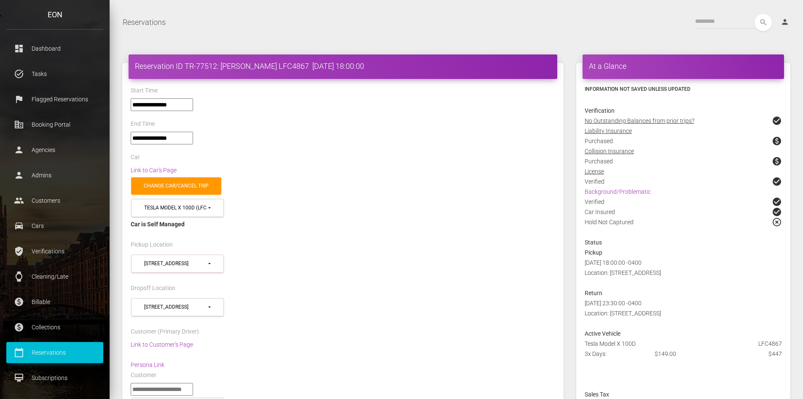
select select "****"
click at [267, 92] on div "Start Time" at bounding box center [342, 91] width 437 height 13
drag, startPoint x: 285, startPoint y: 65, endPoint x: 127, endPoint y: 64, distance: 158.2
copy h4 "Reservation ID TR-77512: Peilun Cai LFC4867"
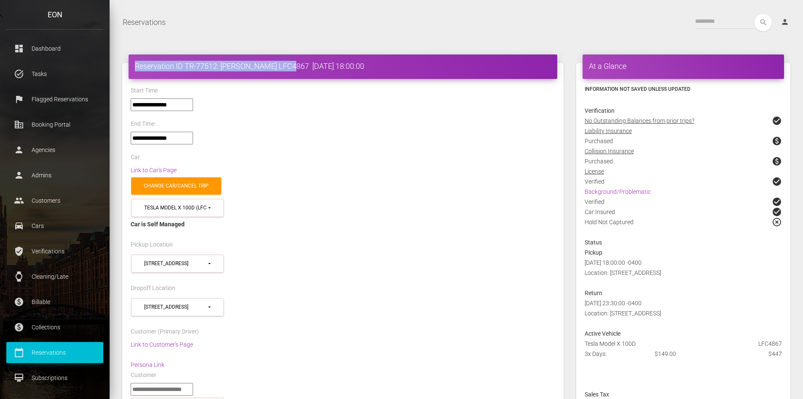
click at [279, 68] on h4 "Reservation ID TR-77512: Peilun Cai LFC4867 2025-10-10 18:00:00" at bounding box center [343, 66] width 416 height 11
drag, startPoint x: 286, startPoint y: 66, endPoint x: 135, endPoint y: 64, distance: 151.0
click at [135, 64] on h4 "Reservation ID TR-77512: Peilun Cai LFC4867 2025-10-10 18:00:00" at bounding box center [343, 66] width 416 height 11
copy h4 "Reservation ID TR-77512: Peilun Cai LFC4867"
click at [267, 86] on div "Start Time" at bounding box center [342, 91] width 437 height 13
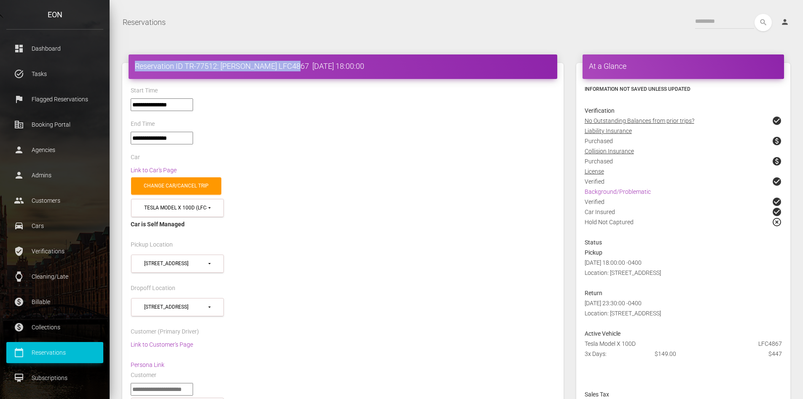
drag, startPoint x: 287, startPoint y: 64, endPoint x: 131, endPoint y: 64, distance: 156.5
click at [131, 64] on div "Reservation ID TR-77512: Peilun Cai LFC4867 2025-10-10 18:00:00" at bounding box center [343, 66] width 429 height 24
copy h4 "Reservation ID TR-77512: Peilun Cai LFC4867"
select select "*****"
select select
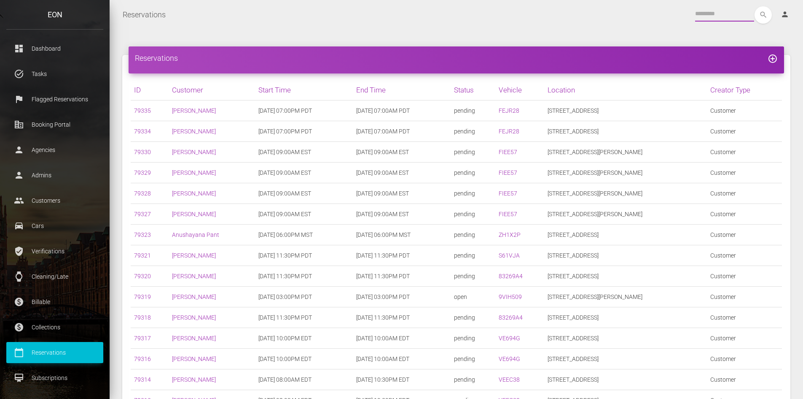
click at [696, 11] on input "text" at bounding box center [724, 13] width 59 height 15
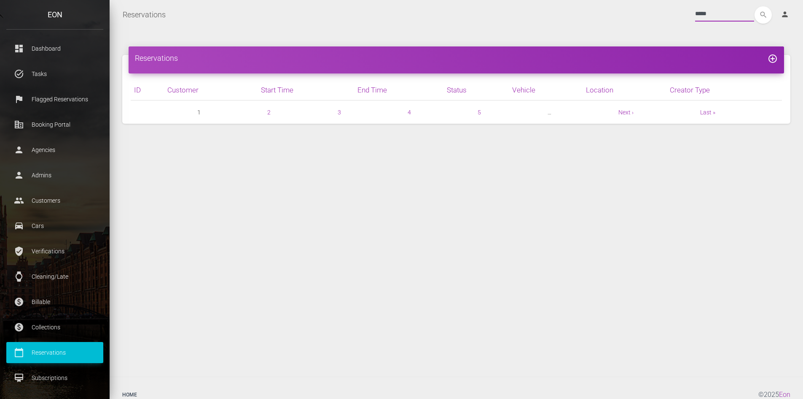
type input "*****"
click at [755, 6] on button "search" at bounding box center [763, 14] width 17 height 17
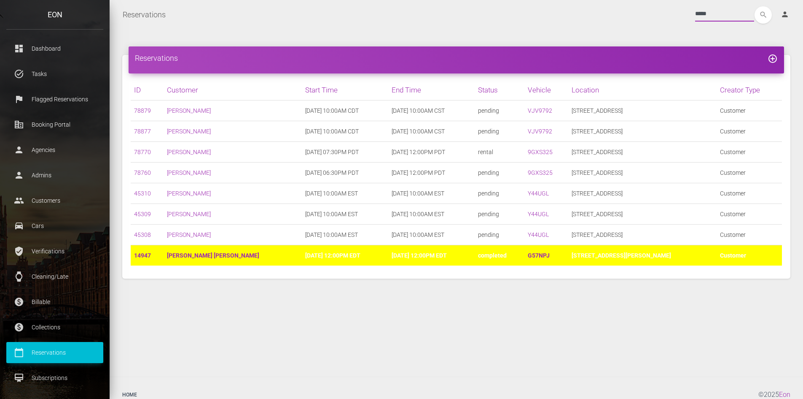
drag, startPoint x: 708, startPoint y: 15, endPoint x: 584, endPoint y: 30, distance: 124.9
click at [584, 30] on div "Reservations Toggle navigation ***** search person Account Profile Settings Hos…" at bounding box center [457, 206] width 694 height 412
click at [143, 153] on link "78770" at bounding box center [142, 151] width 17 height 7
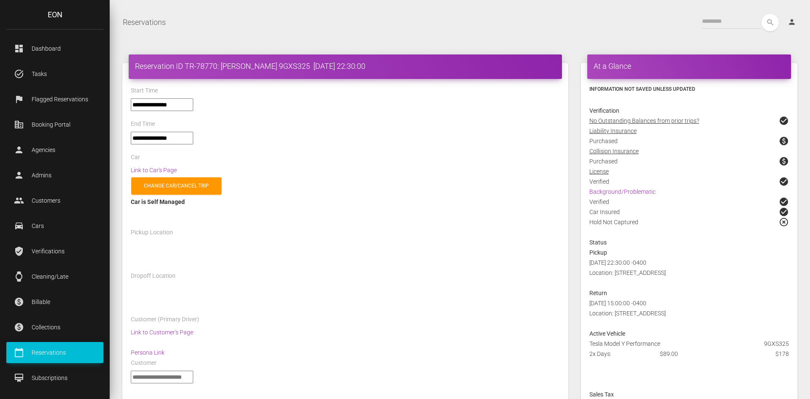
select select "*****"
select select
select select "*****"
select select
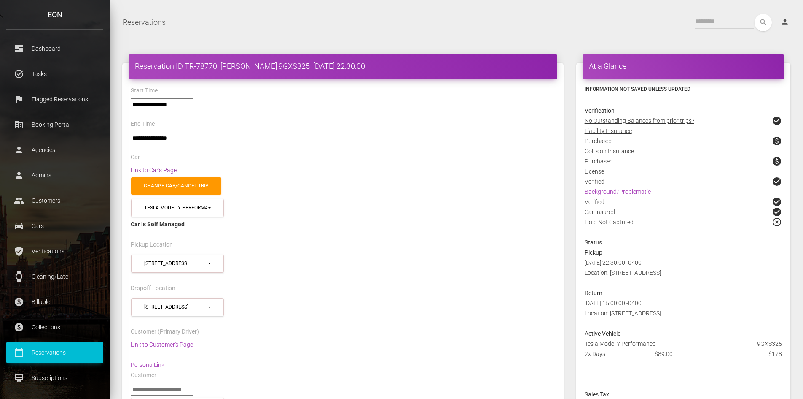
click at [152, 170] on link "Link to Car's Page" at bounding box center [154, 170] width 46 height 7
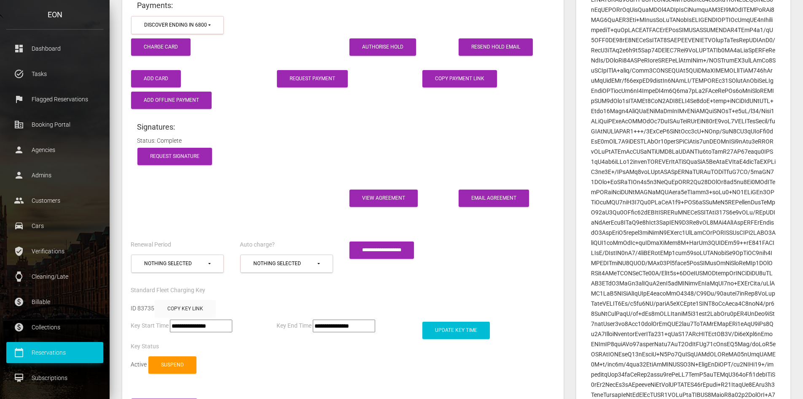
scroll to position [1518, 0]
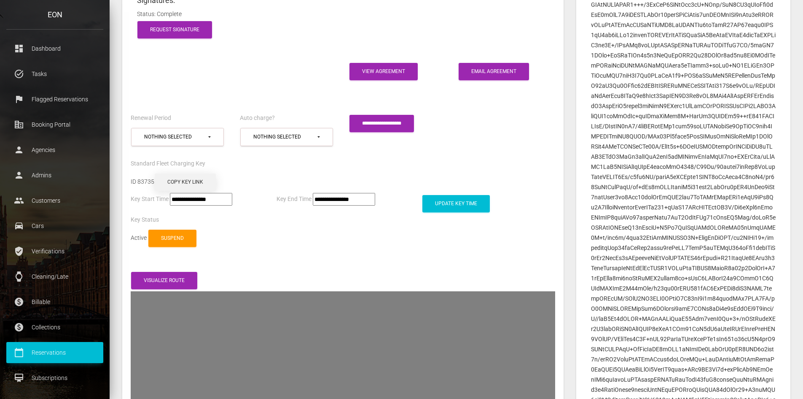
click at [192, 173] on button "Copy Key Link" at bounding box center [185, 181] width 61 height 17
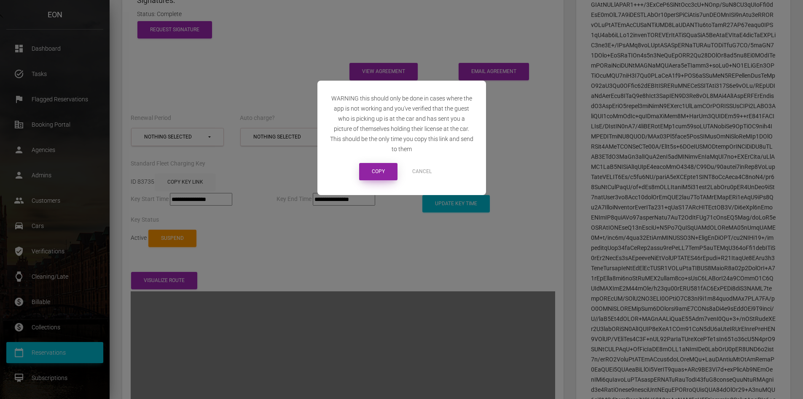
click at [381, 176] on button "Copy" at bounding box center [378, 171] width 38 height 17
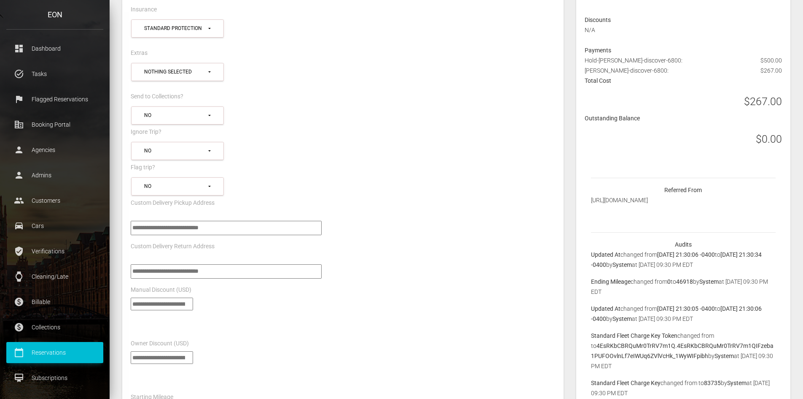
scroll to position [0, 0]
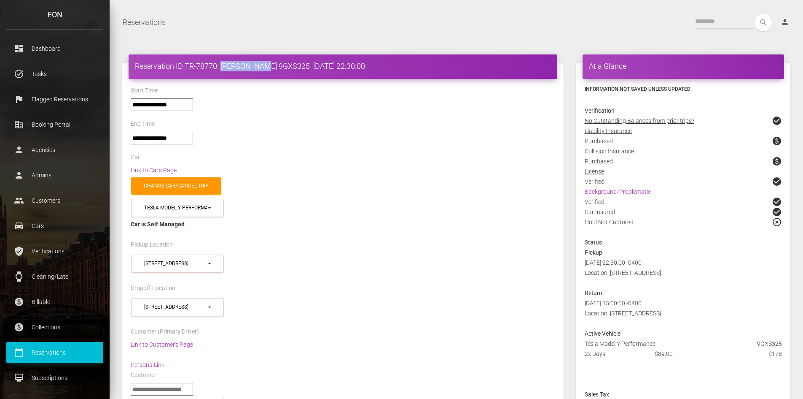
drag, startPoint x: 262, startPoint y: 65, endPoint x: 223, endPoint y: 66, distance: 39.7
click at [223, 66] on h4 "Reservation ID TR-78770: Nadia Watts 9GXS325 2025-10-10 22:30:00" at bounding box center [343, 66] width 416 height 11
copy h4 "Nadia Watts"
click at [296, 66] on h4 "Reservation ID TR-78770: Nadia Watts 9GXS325 2025-10-10 22:30:00" at bounding box center [343, 66] width 416 height 11
drag, startPoint x: 296, startPoint y: 66, endPoint x: 124, endPoint y: 64, distance: 171.7
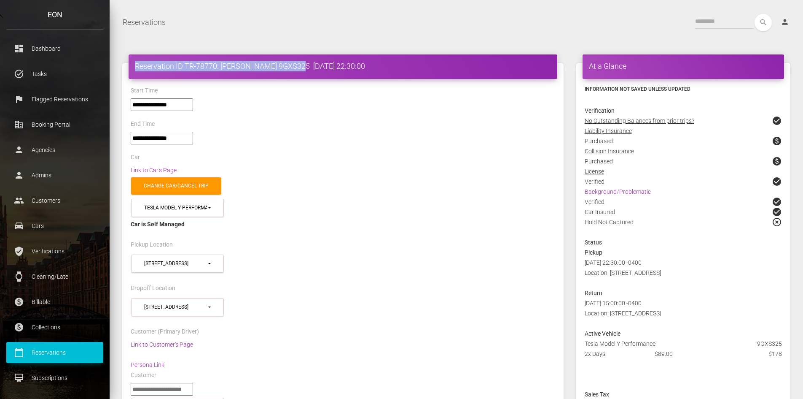
copy h4 "Reservation ID TR-78770: Nadia Watts 9GXS325"
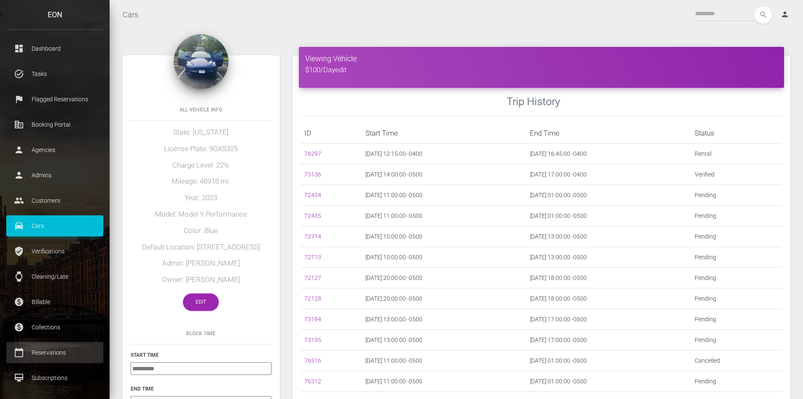
click at [47, 351] on p "Reservations" at bounding box center [55, 352] width 84 height 13
drag, startPoint x: 47, startPoint y: 351, endPoint x: 377, endPoint y: 31, distance: 459.0
click at [53, 345] on link "calendar_today Reservations" at bounding box center [54, 352] width 97 height 21
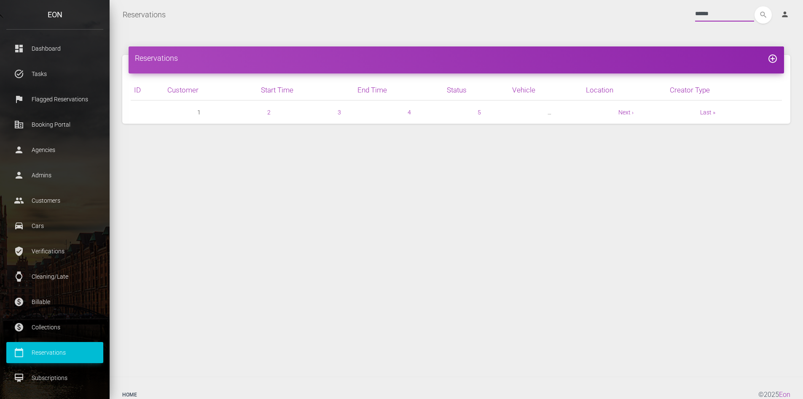
type input "******"
click at [755, 6] on button "search" at bounding box center [763, 14] width 17 height 17
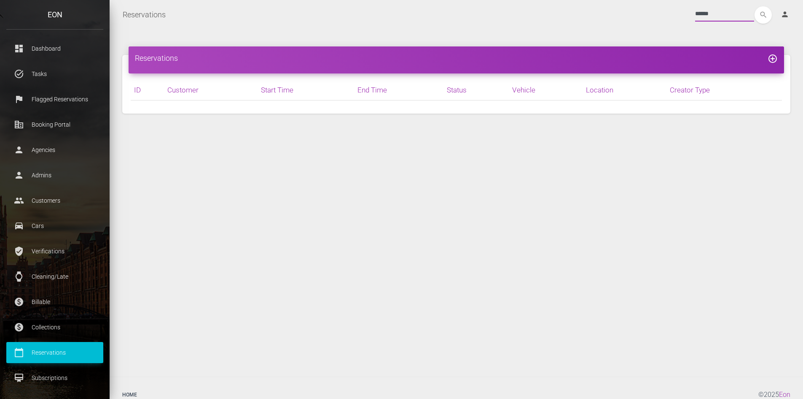
drag, startPoint x: 714, startPoint y: 13, endPoint x: 677, endPoint y: 13, distance: 37.1
click at [677, 13] on div "****** search person Account Profile Settings Host Rights & Responsibilities Lo…" at bounding box center [484, 14] width 625 height 17
type input "*******"
click at [755, 6] on button "search" at bounding box center [763, 14] width 17 height 17
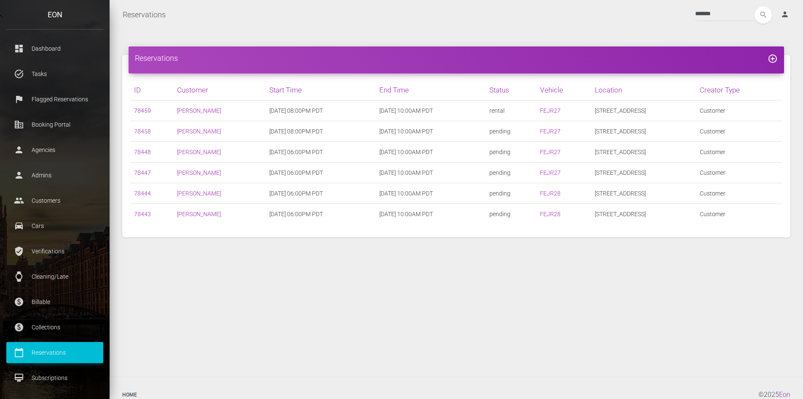
click at [143, 108] on link "78459" at bounding box center [142, 110] width 17 height 7
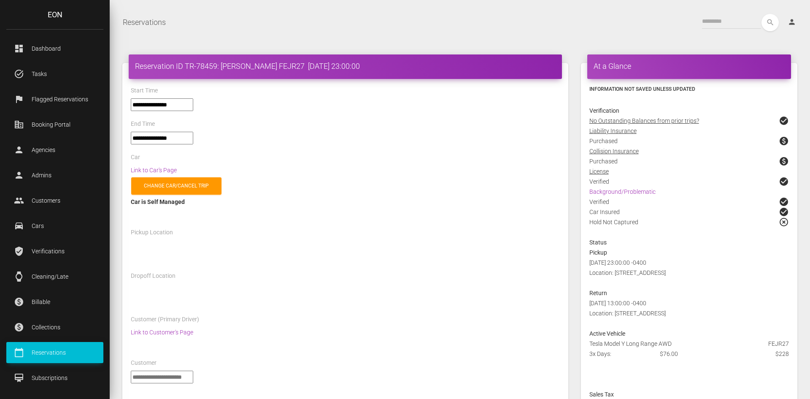
select select "*****"
select select
select select "*****"
select select
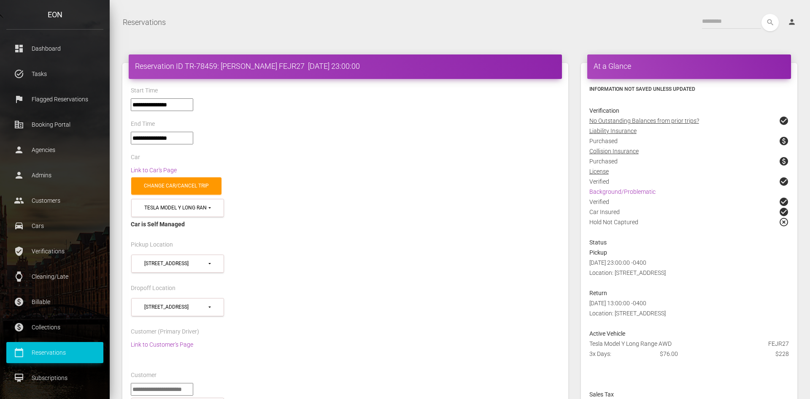
click at [307, 63] on h4 "Reservation ID TR-78459: Dmytro Rudenko FEJR27 2025-10-10 23:00:00" at bounding box center [345, 66] width 420 height 11
click at [307, 65] on h4 "Reservation ID TR-78459: Dmytro Rudenko FEJR27 2025-10-10 23:00:00" at bounding box center [345, 66] width 420 height 11
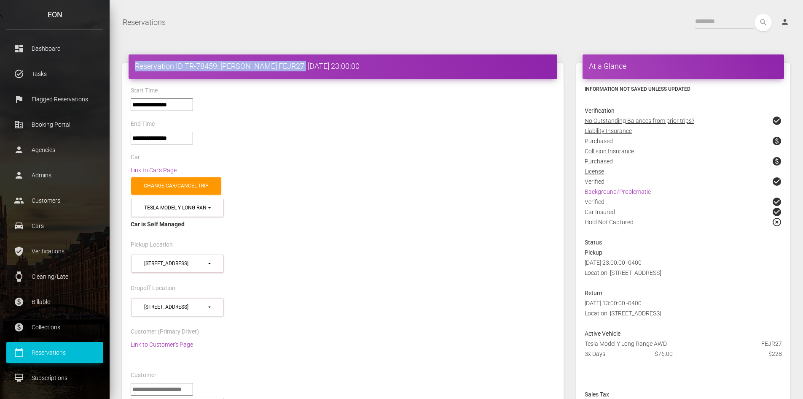
drag, startPoint x: 307, startPoint y: 65, endPoint x: 132, endPoint y: 62, distance: 174.6
click at [132, 62] on div "Reservation ID TR-78459: Dmytro Rudenko FEJR27 2025-10-10 23:00:00" at bounding box center [343, 66] width 429 height 24
copy h4 "Reservation ID TR-78459: Dmytro Rudenko FEJR27"
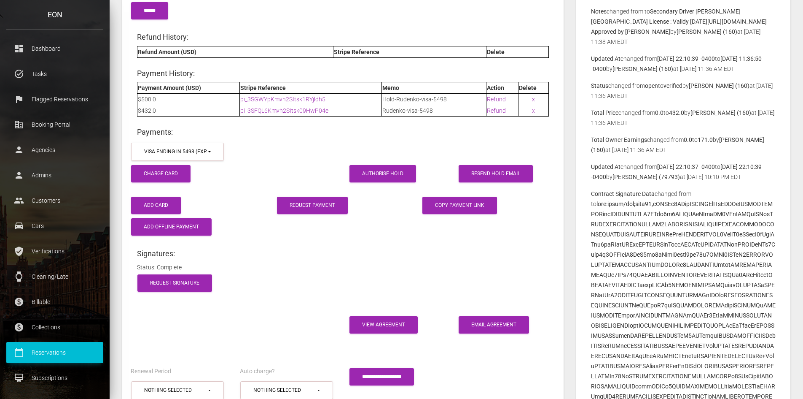
scroll to position [1518, 0]
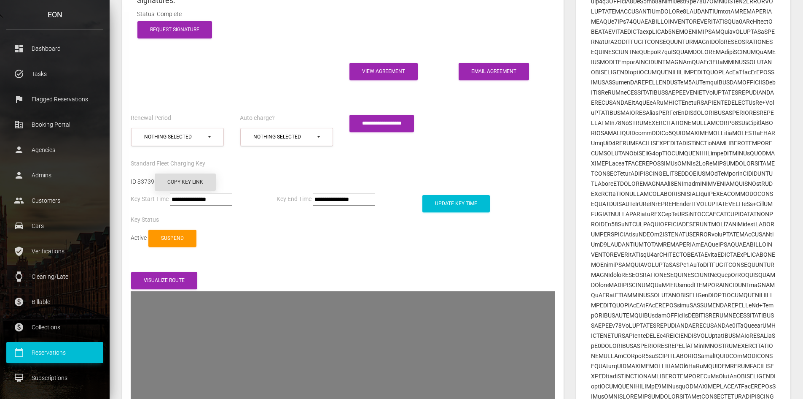
click at [188, 173] on button "Copy Key Link" at bounding box center [185, 181] width 61 height 17
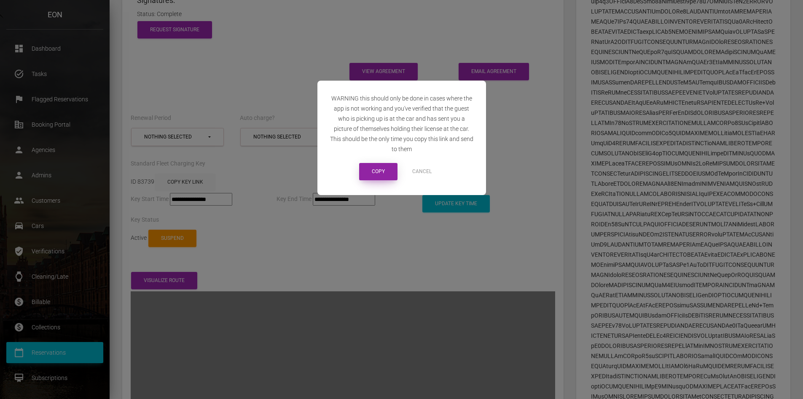
click at [384, 174] on button "Copy" at bounding box center [378, 171] width 38 height 17
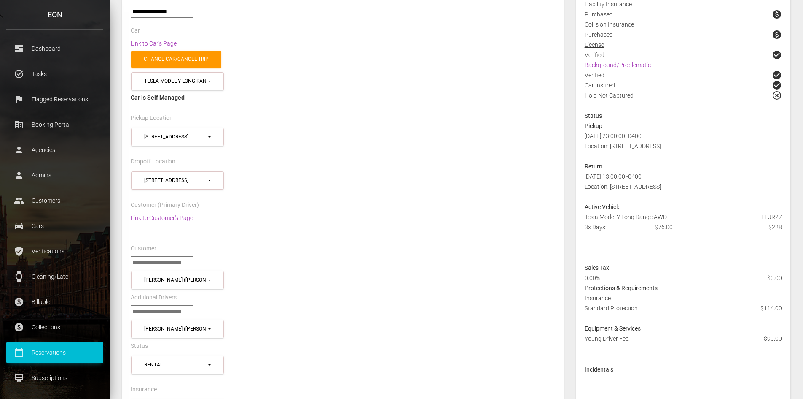
scroll to position [0, 0]
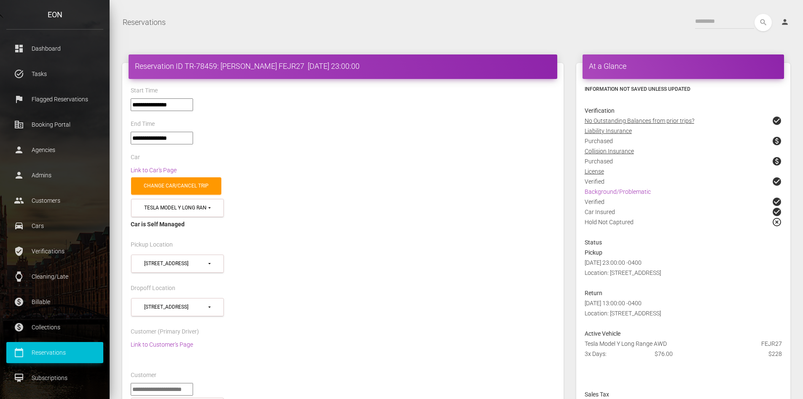
click at [334, 180] on div "Change car/cancel trip" at bounding box center [342, 186] width 437 height 22
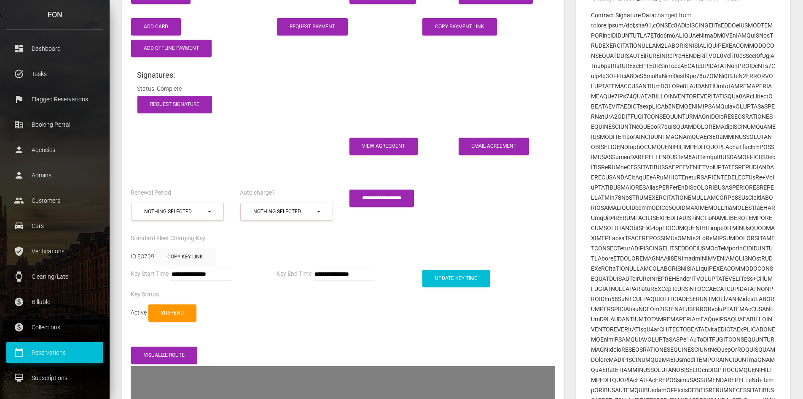
scroll to position [1518, 0]
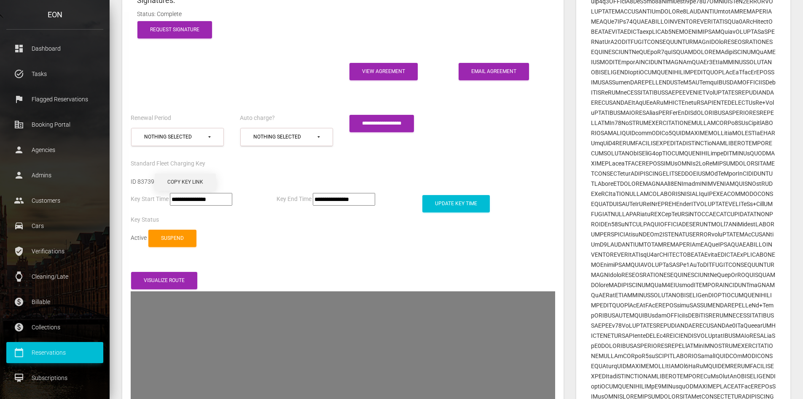
click at [189, 173] on button "Copy Key Link" at bounding box center [185, 181] width 61 height 17
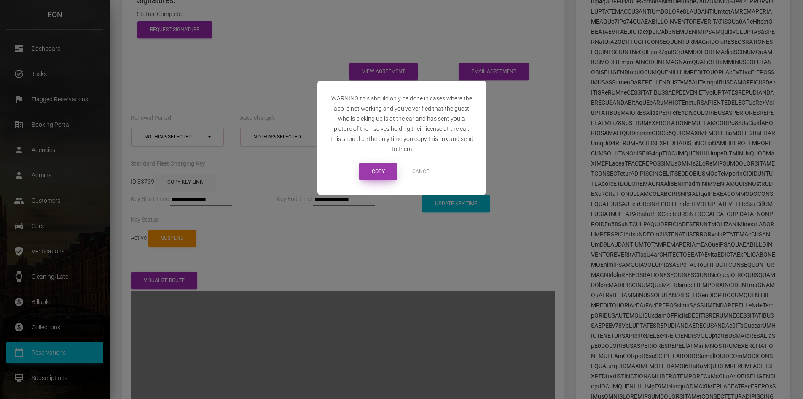
click at [385, 171] on button "Copy" at bounding box center [378, 171] width 38 height 17
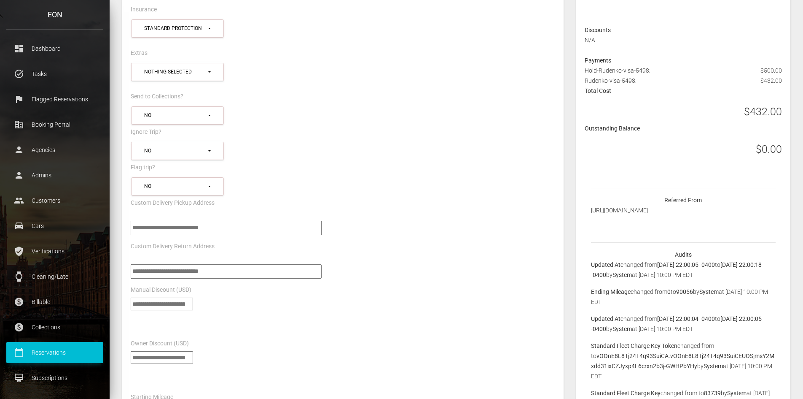
scroll to position [0, 0]
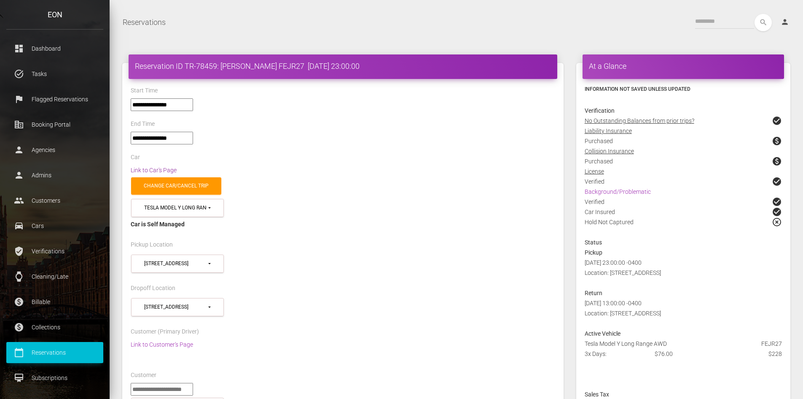
click at [157, 170] on link "Link to Car's Page" at bounding box center [154, 170] width 46 height 7
drag, startPoint x: 277, startPoint y: 66, endPoint x: 221, endPoint y: 66, distance: 55.2
click at [221, 66] on h4 "Reservation ID TR-78459: Dmytro Rudenko FEJR27 2025-10-10 23:00:00" at bounding box center [343, 66] width 416 height 11
copy h4 "Dmytro Rudenko"
